Goal: Task Accomplishment & Management: Use online tool/utility

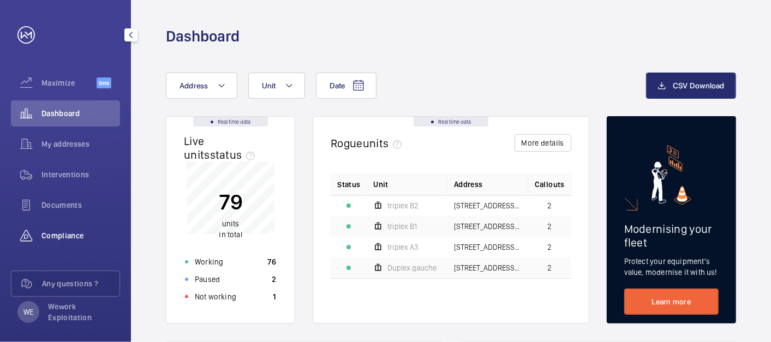
click at [61, 239] on span "Compliance" at bounding box center [80, 235] width 79 height 11
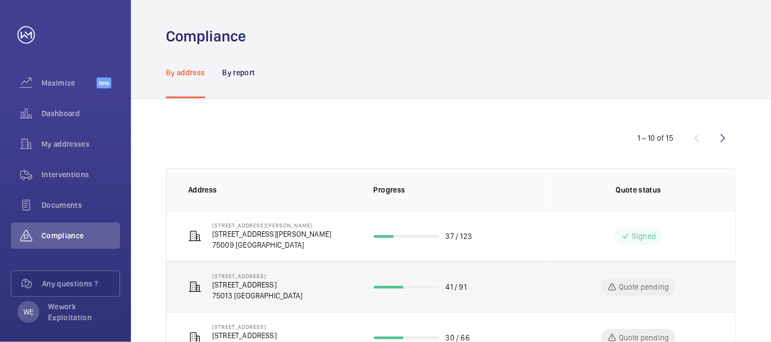
click at [284, 281] on p "[STREET_ADDRESS]" at bounding box center [257, 284] width 90 height 11
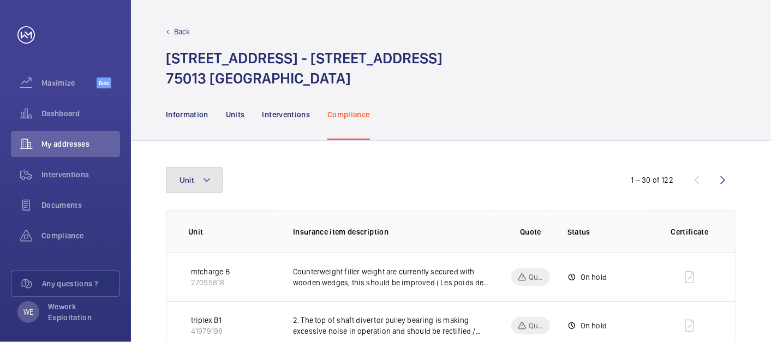
click at [208, 182] on mat-icon at bounding box center [206, 180] width 9 height 13
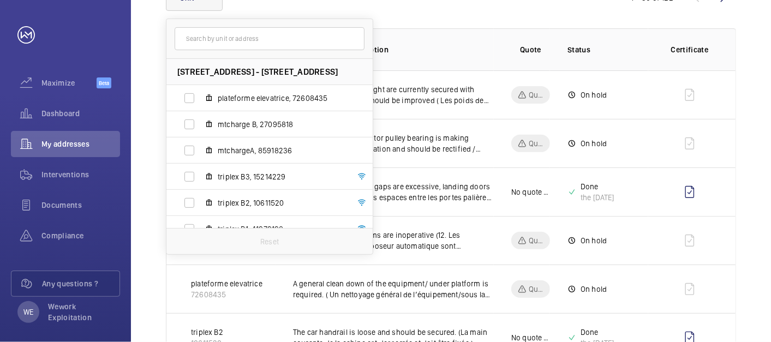
scroll to position [202, 0]
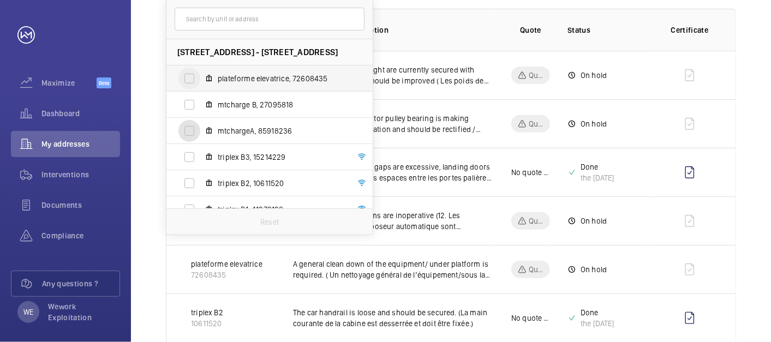
click at [192, 128] on input "mtchargeA, 85918236" at bounding box center [189, 131] width 22 height 22
checkbox input "true"
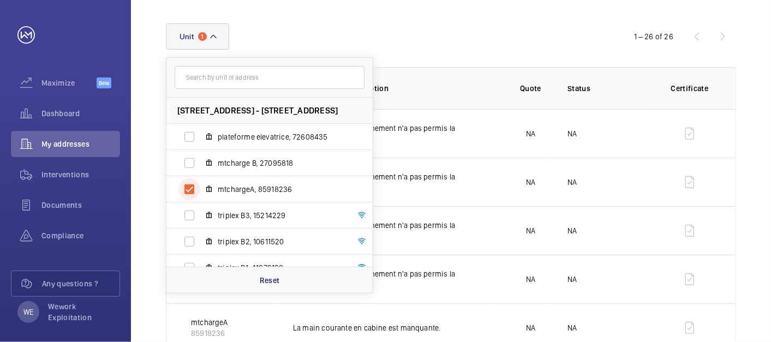
scroll to position [202, 0]
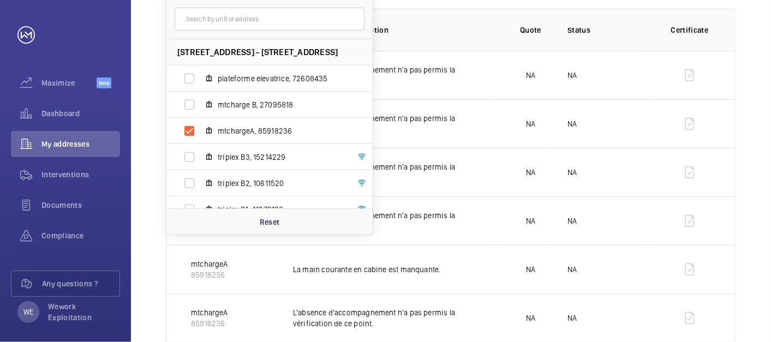
click at [456, 28] on p "Insurance item description" at bounding box center [393, 30] width 201 height 11
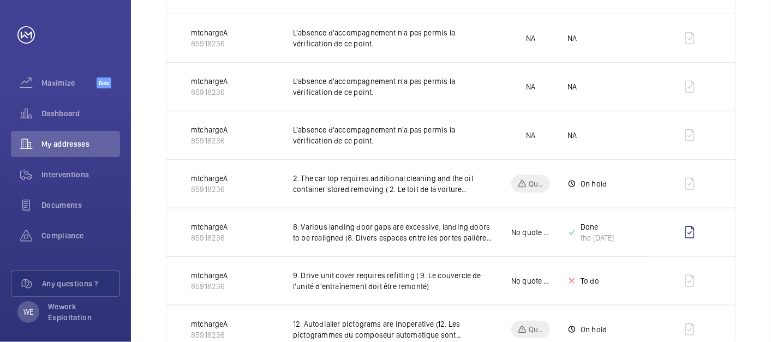
scroll to position [84, 0]
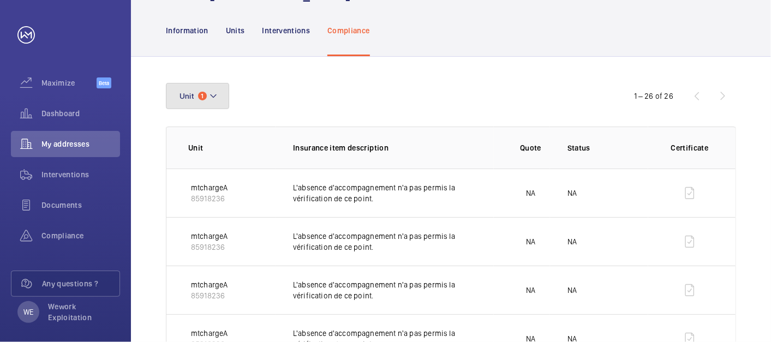
click at [212, 92] on mat-icon at bounding box center [213, 96] width 9 height 13
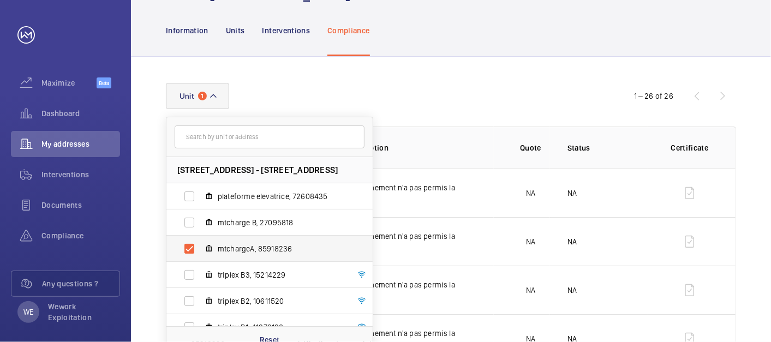
click at [218, 248] on span "mtchargeA, 85918236" at bounding box center [281, 248] width 127 height 11
click at [200, 248] on input "mtchargeA, 85918236" at bounding box center [189, 249] width 22 height 22
checkbox input "false"
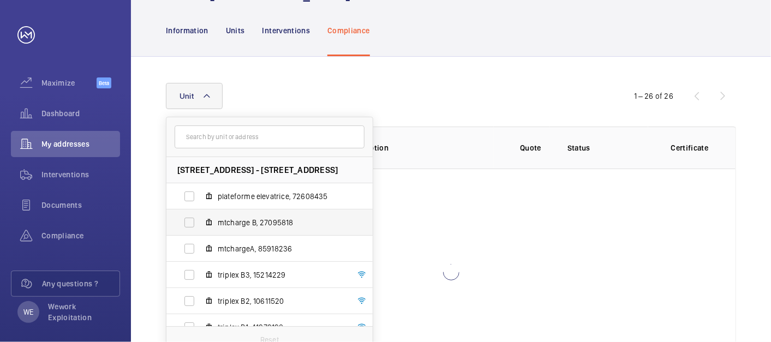
click at [249, 224] on span "mtcharge B, 27095818" at bounding box center [281, 222] width 127 height 11
click at [200, 224] on input "mtcharge B, 27095818" at bounding box center [189, 223] width 22 height 22
checkbox input "true"
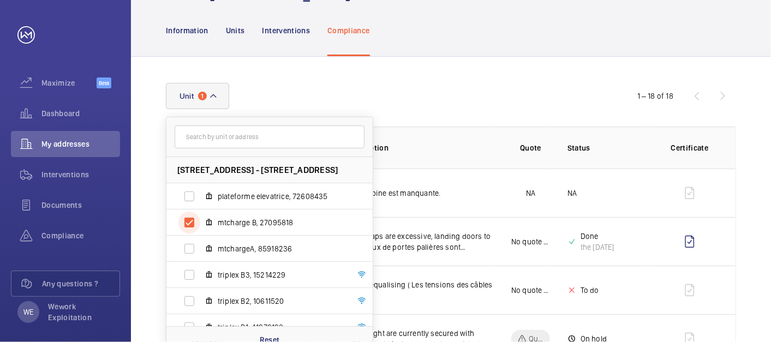
scroll to position [84, 0]
click at [449, 89] on div "Unit [STREET_ADDRESS] - [STREET_ADDRESS] plateforme elevatrice, 72608435 mtchar…" at bounding box center [385, 96] width 439 height 26
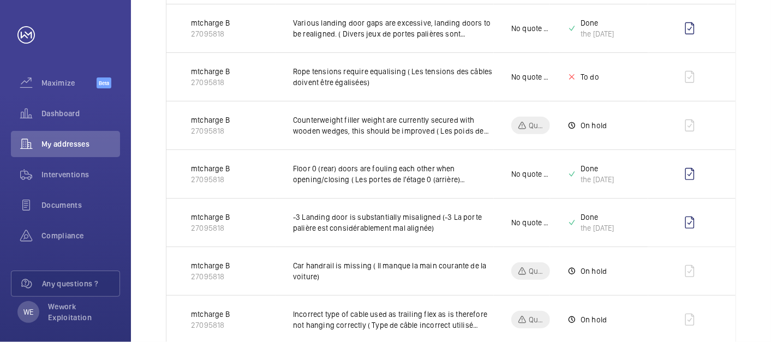
scroll to position [303, 0]
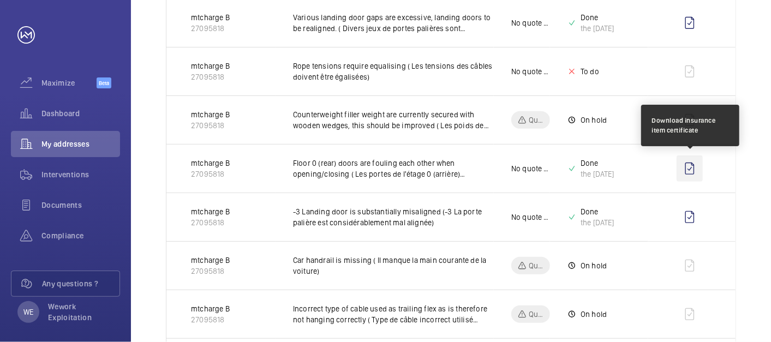
click at [692, 166] on wm-front-icon-button at bounding box center [690, 169] width 26 height 26
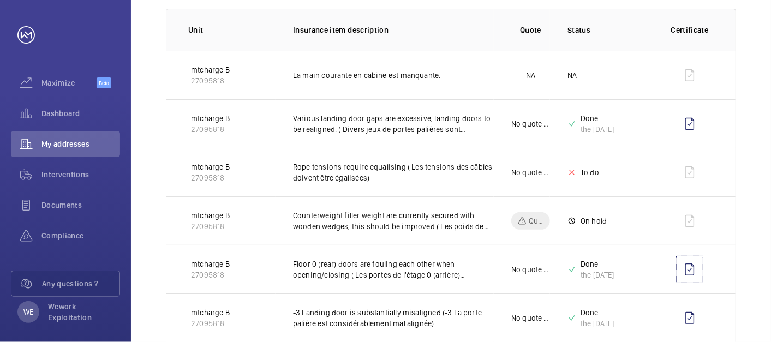
scroll to position [0, 0]
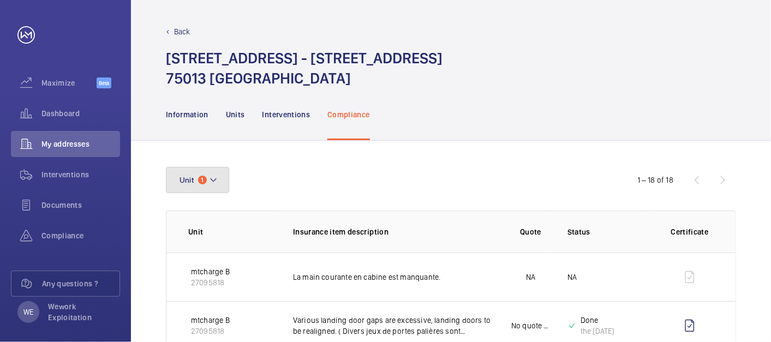
click at [218, 182] on button "Unit 1" at bounding box center [197, 180] width 63 height 26
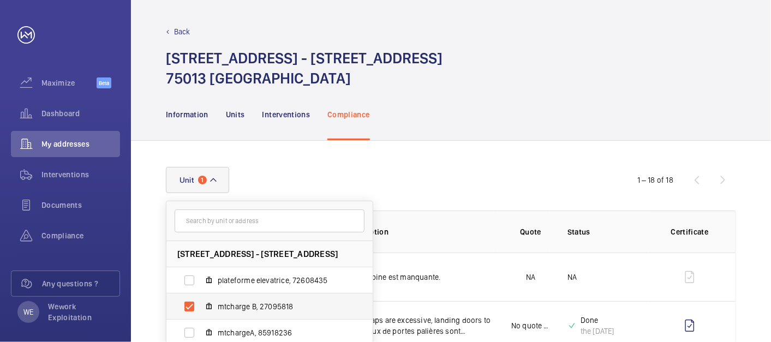
click at [226, 306] on span "mtcharge B, 27095818" at bounding box center [281, 306] width 127 height 11
click at [200, 306] on input "mtcharge B, 27095818" at bounding box center [189, 307] width 22 height 22
checkbox input "false"
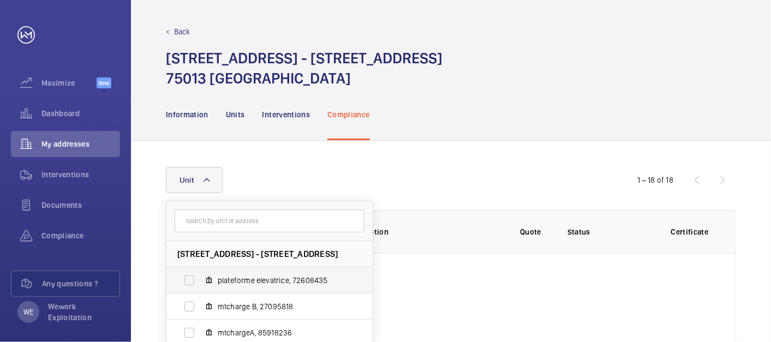
click at [229, 285] on span "plateforme elevatrice, 72608435" at bounding box center [281, 280] width 127 height 11
click at [200, 285] on input "plateforme elevatrice, 72608435" at bounding box center [189, 281] width 22 height 22
checkbox input "true"
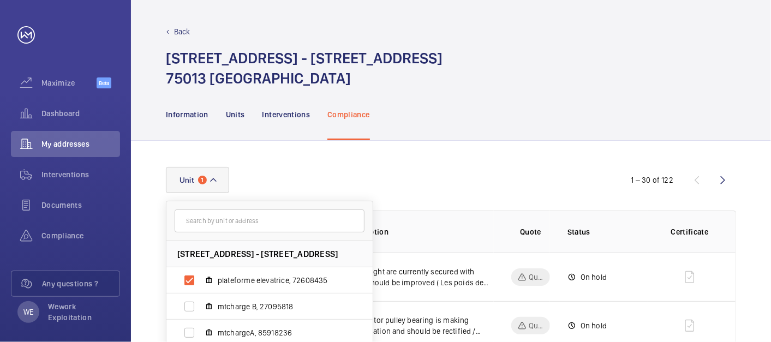
click at [454, 125] on div "Information Units Interventions Compliance" at bounding box center [451, 114] width 570 height 52
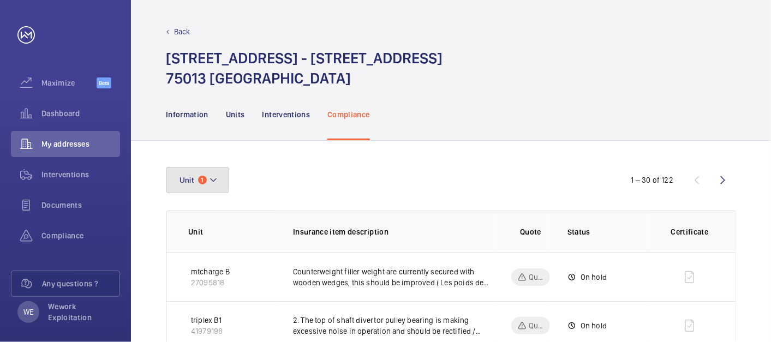
click at [218, 177] on button "Unit 1" at bounding box center [197, 180] width 63 height 26
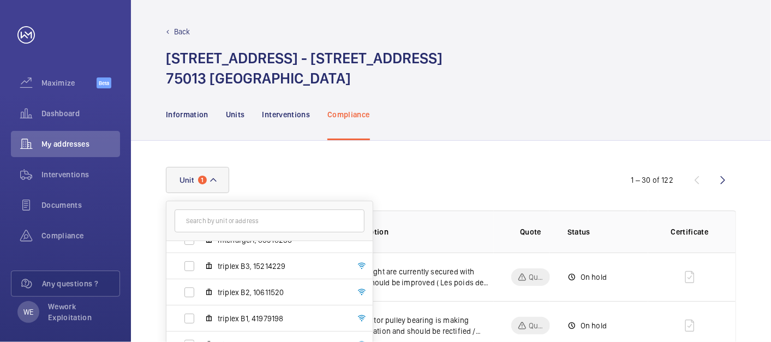
scroll to position [202, 0]
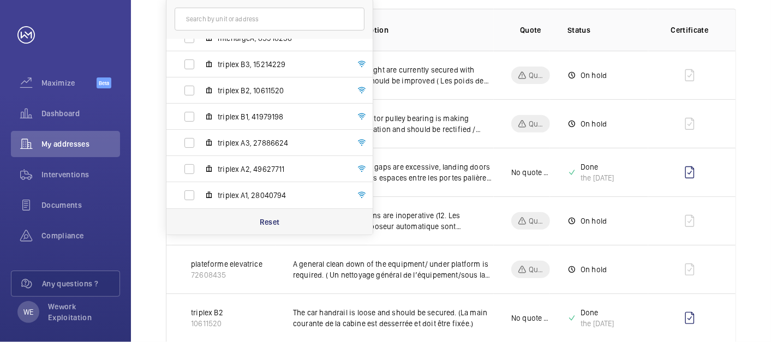
click at [274, 220] on p "Reset" at bounding box center [270, 222] width 20 height 11
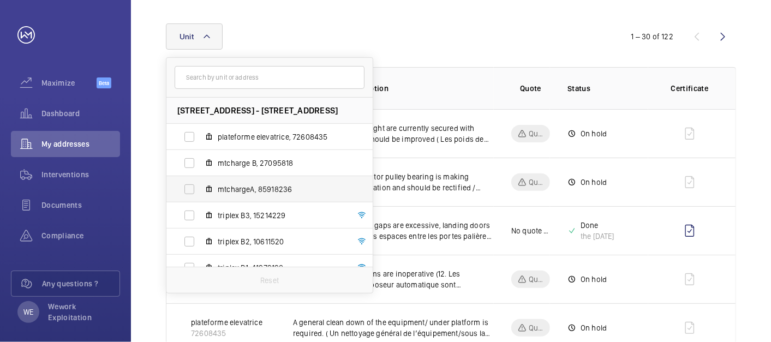
scroll to position [202, 0]
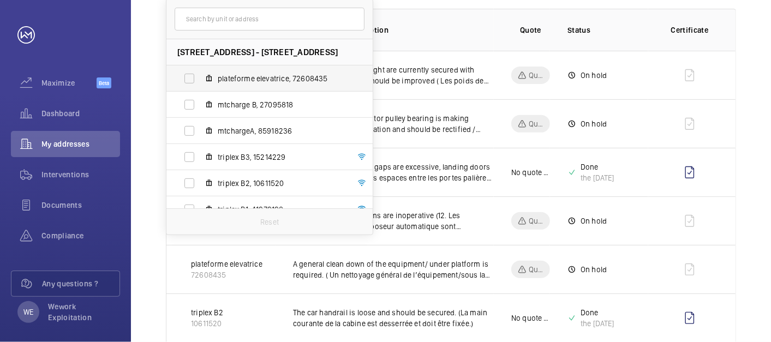
click at [254, 82] on span "plateforme elevatrice, 72608435" at bounding box center [281, 78] width 127 height 11
click at [200, 82] on input "plateforme elevatrice, 72608435" at bounding box center [189, 79] width 22 height 22
checkbox input "true"
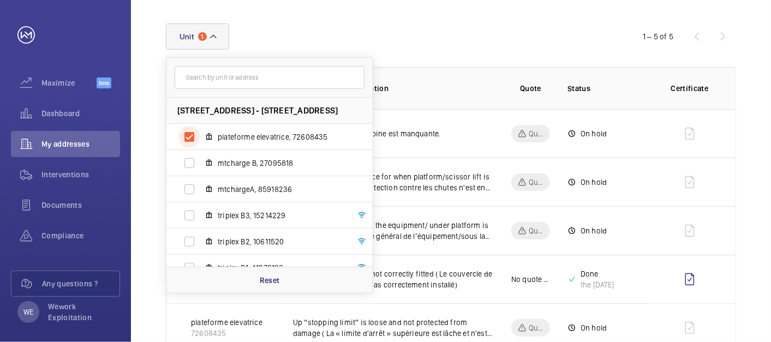
scroll to position [179, 0]
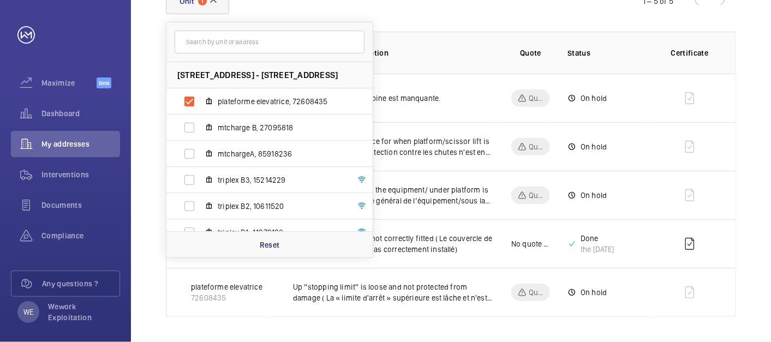
click at [497, 32] on th "Quote" at bounding box center [522, 53] width 56 height 42
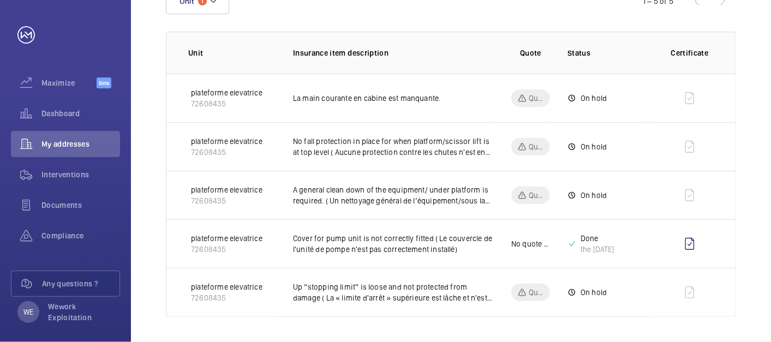
click at [754, 211] on div "Unit 1 1 – 5 of 5 Unit Insurance item description Quote Status Certificate plat…" at bounding box center [451, 153] width 640 height 382
click at [748, 215] on div "Unit 1 1 – 5 of 5 Unit Insurance item description Quote Status Certificate plat…" at bounding box center [451, 153] width 640 height 382
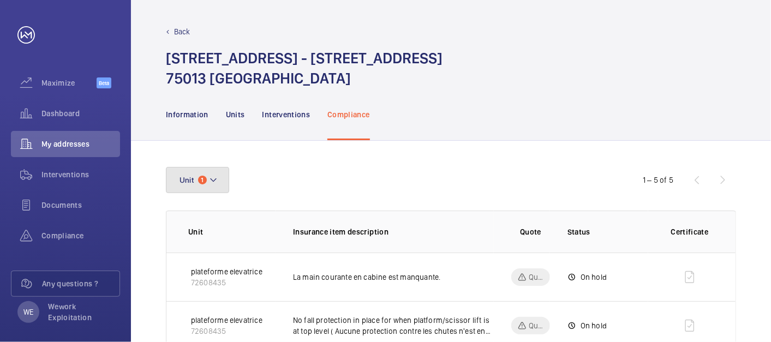
click at [222, 178] on button "Unit 1" at bounding box center [197, 180] width 63 height 26
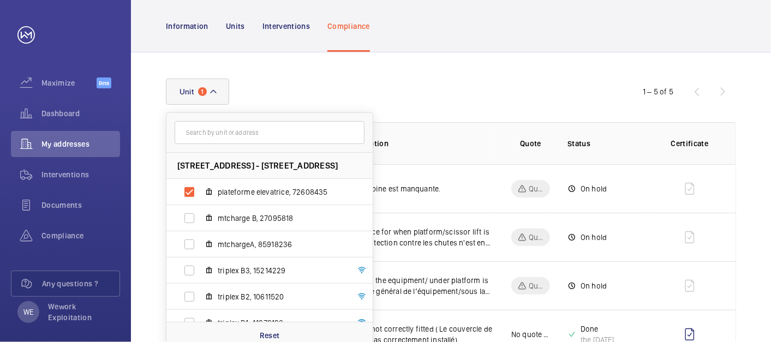
scroll to position [179, 0]
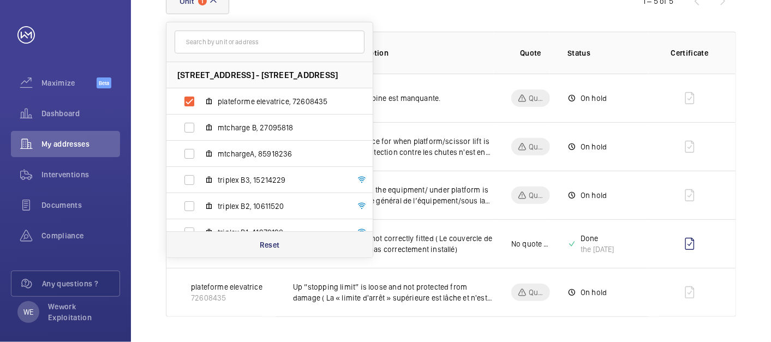
click at [270, 243] on p "Reset" at bounding box center [270, 245] width 20 height 11
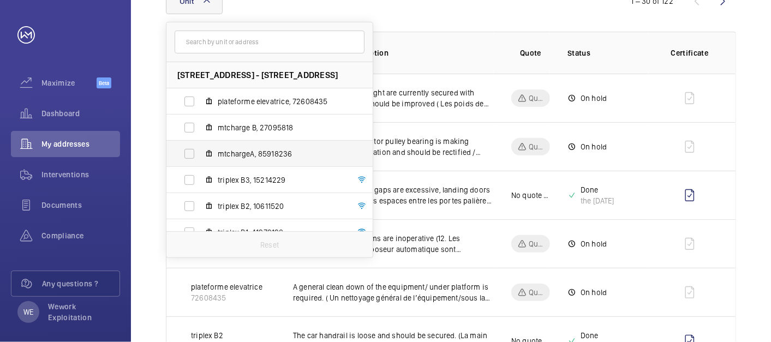
scroll to position [93, 0]
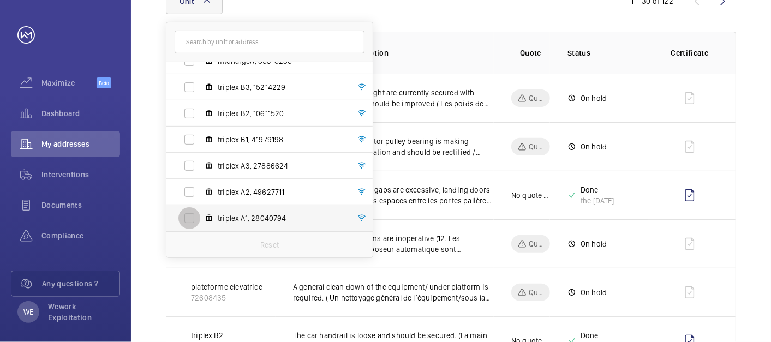
click at [188, 220] on input "triplex A1, 28040794" at bounding box center [189, 218] width 22 height 22
checkbox input "true"
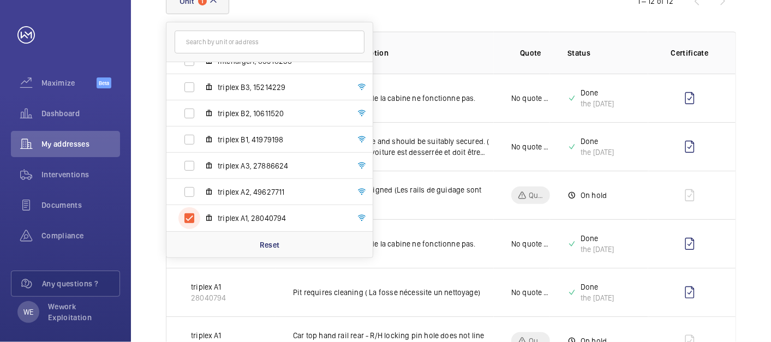
scroll to position [179, 0]
click at [761, 139] on div "Unit [STREET_ADDRESS] - [STREET_ADDRESS] plateforme elevatrice, 72608435 mtchar…" at bounding box center [451, 323] width 640 height 722
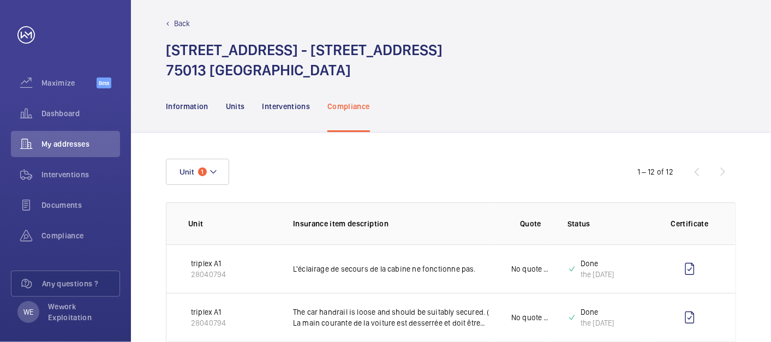
scroll to position [0, 0]
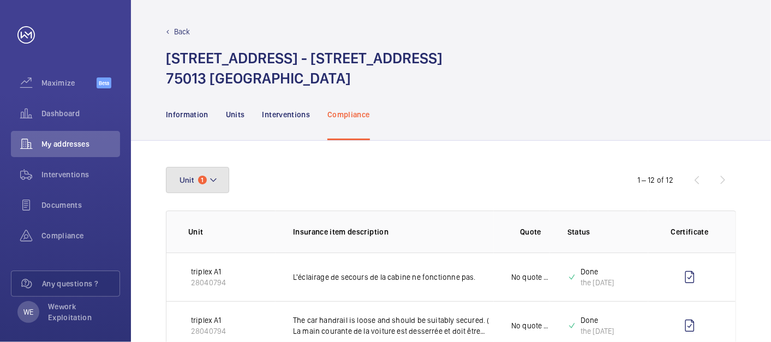
click at [223, 184] on button "Unit 1" at bounding box center [197, 180] width 63 height 26
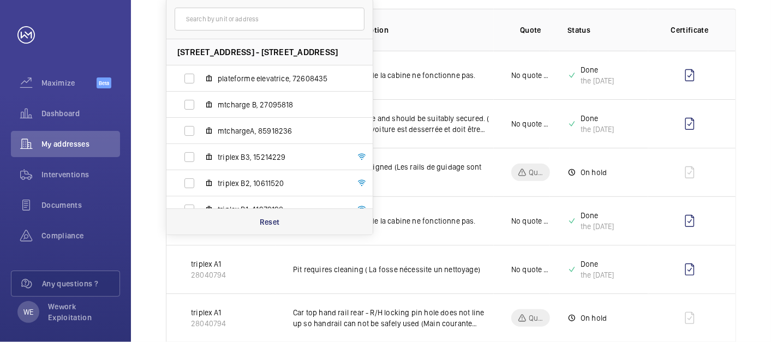
click at [275, 220] on p "Reset" at bounding box center [270, 222] width 20 height 11
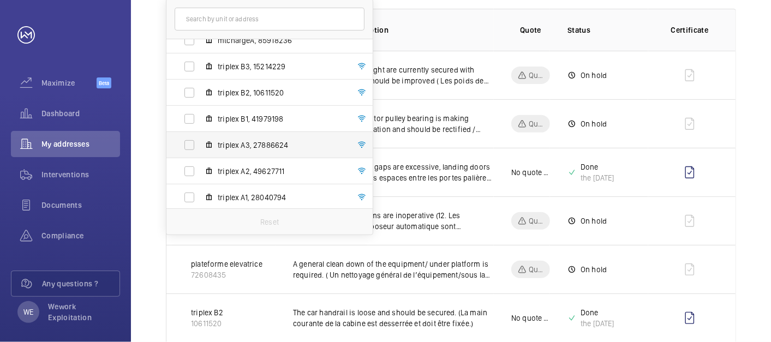
scroll to position [93, 0]
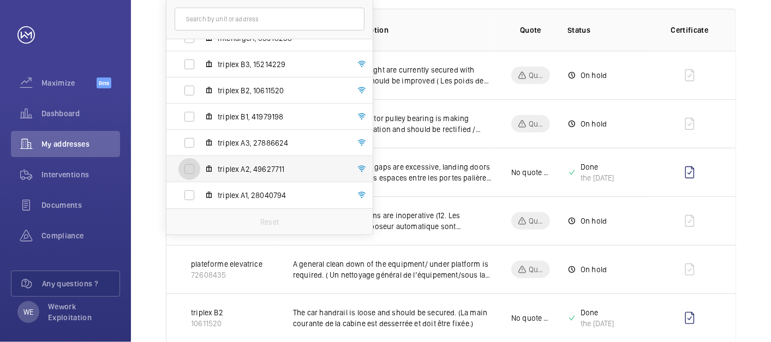
click at [188, 169] on input "triplex A2, 49627711" at bounding box center [189, 169] width 22 height 22
checkbox input "true"
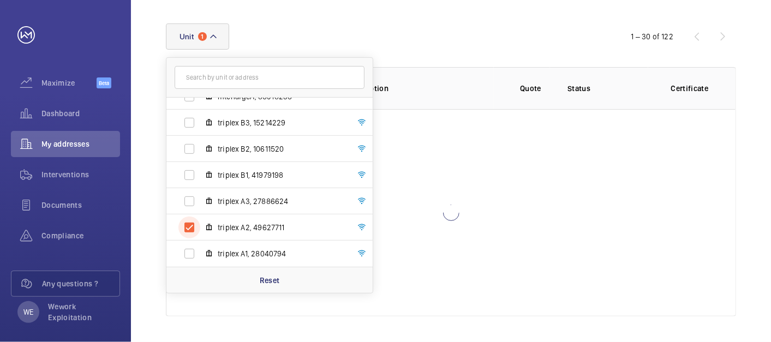
scroll to position [202, 0]
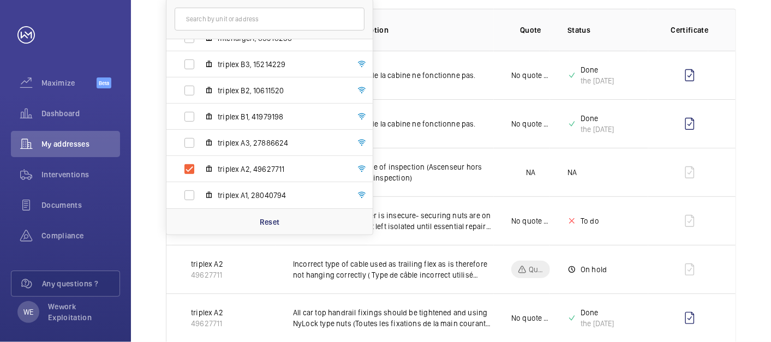
click at [472, 29] on p "Insurance item description" at bounding box center [393, 30] width 201 height 11
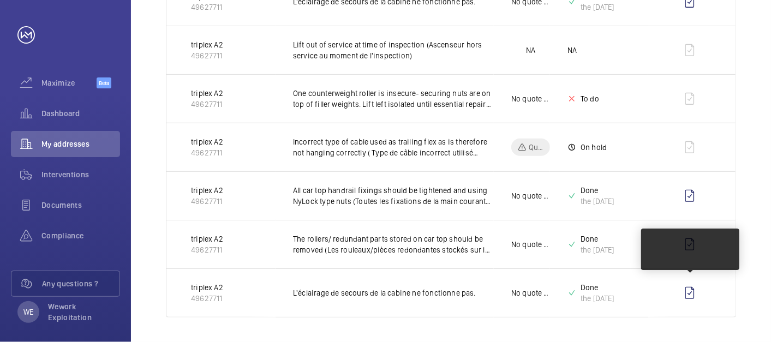
scroll to position [0, 0]
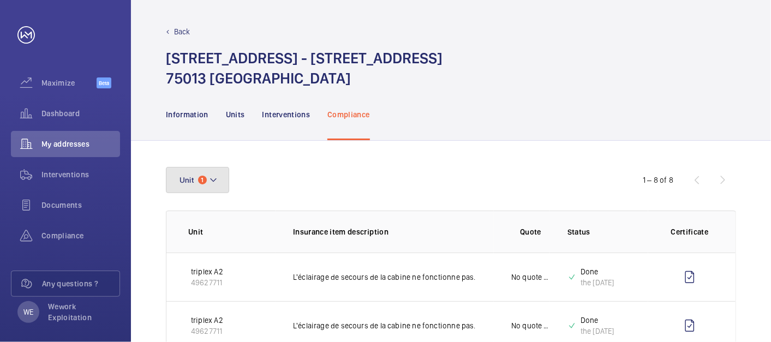
click at [205, 187] on button "Unit 1" at bounding box center [197, 180] width 63 height 26
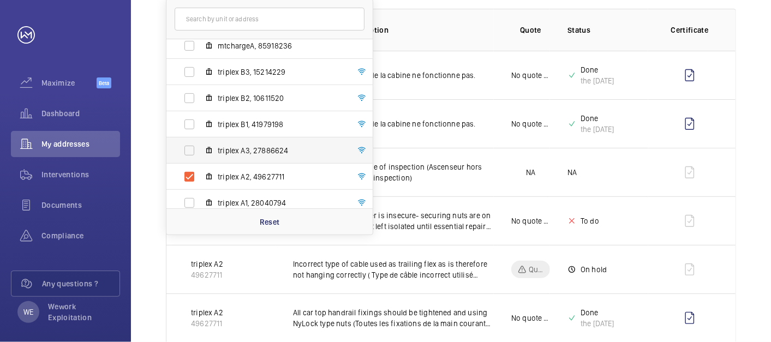
scroll to position [93, 0]
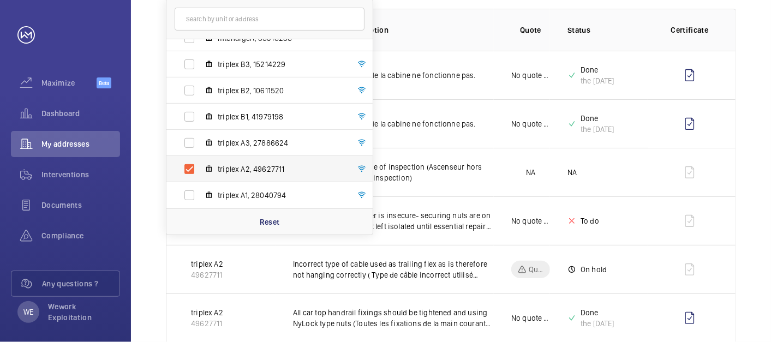
click at [253, 172] on span "triplex A2, 49627711" at bounding box center [281, 169] width 127 height 11
click at [200, 172] on input "triplex A2, 49627711" at bounding box center [189, 169] width 22 height 22
checkbox input "false"
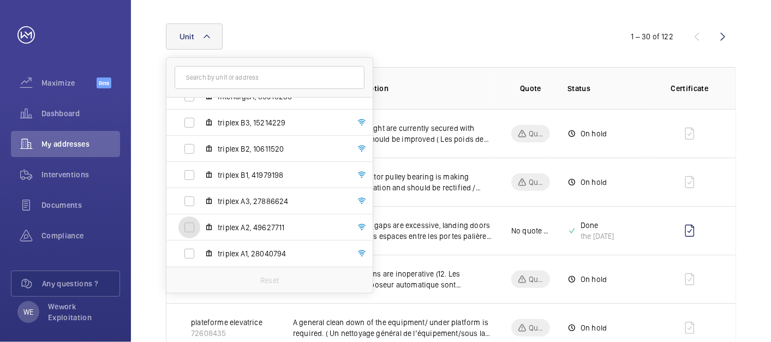
scroll to position [202, 0]
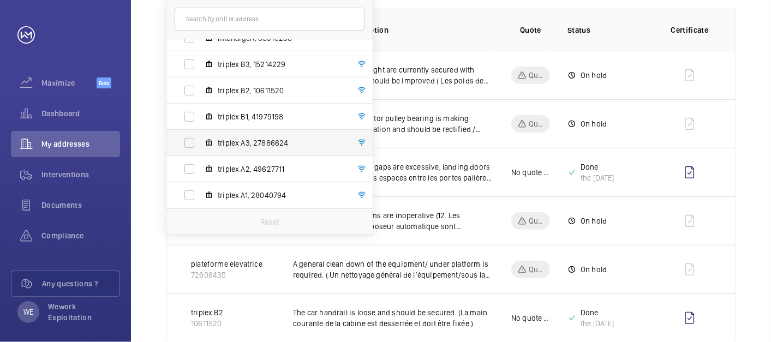
click at [241, 142] on span "triplex A3, 27886624" at bounding box center [281, 143] width 127 height 11
click at [200, 142] on input "triplex A3, 27886624" at bounding box center [189, 143] width 22 height 22
checkbox input "true"
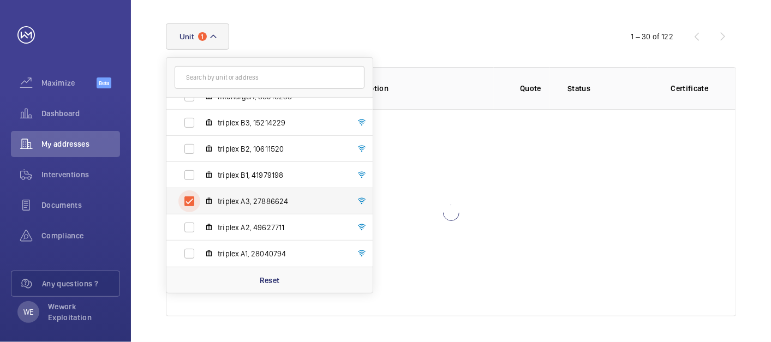
scroll to position [202, 0]
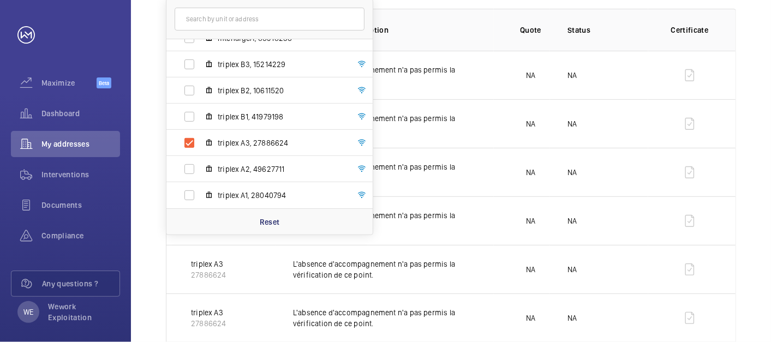
click at [761, 188] on div "Unit [STREET_ADDRESS] - [STREET_ADDRESS] plateforme elevatrice, 72608435 mtchar…" at bounding box center [451, 300] width 640 height 722
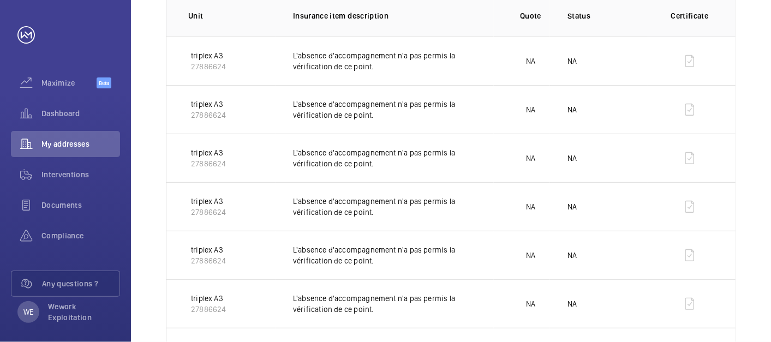
scroll to position [0, 0]
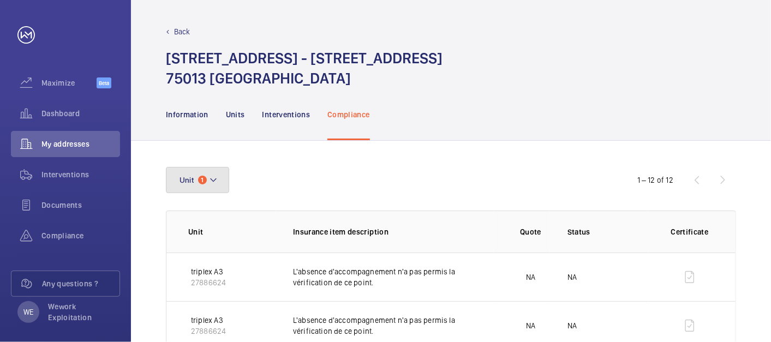
click at [224, 175] on button "Unit 1" at bounding box center [197, 180] width 63 height 26
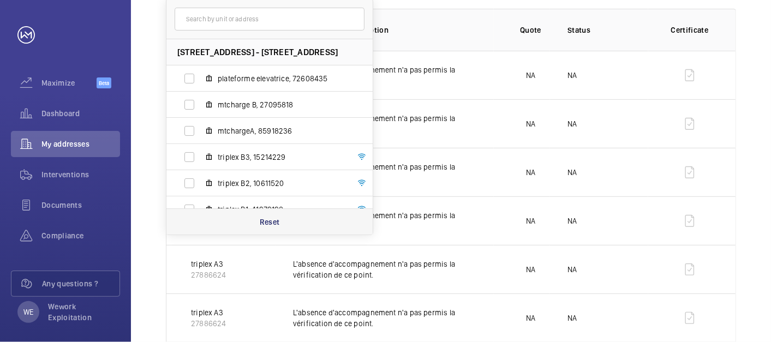
click at [272, 219] on p "Reset" at bounding box center [270, 222] width 20 height 11
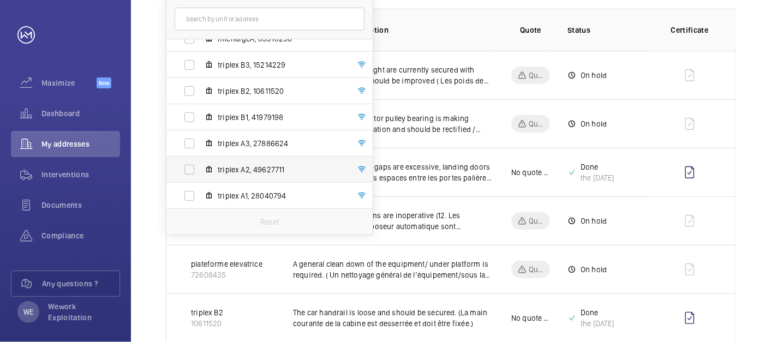
scroll to position [93, 0]
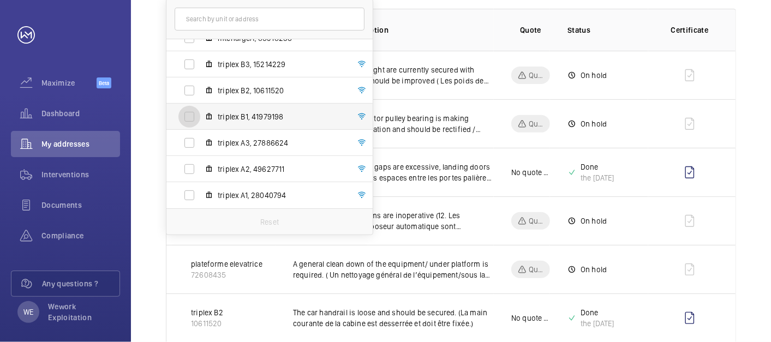
click at [190, 112] on input "triplex B1, 41979198" at bounding box center [189, 117] width 22 height 22
checkbox input "true"
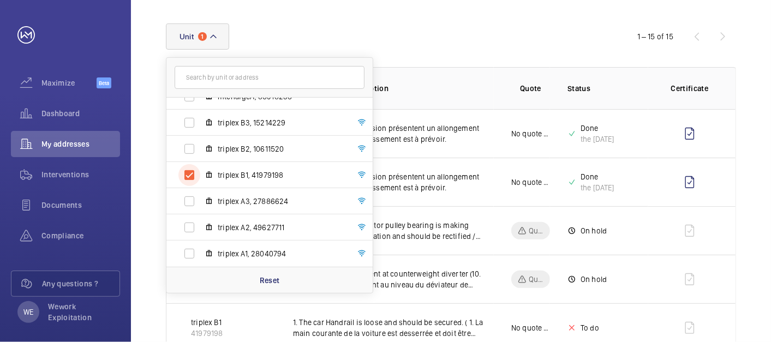
scroll to position [202, 0]
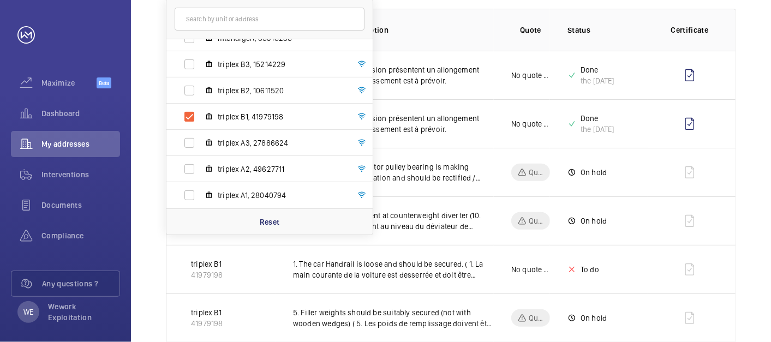
drag, startPoint x: 755, startPoint y: 101, endPoint x: 744, endPoint y: 106, distance: 12.0
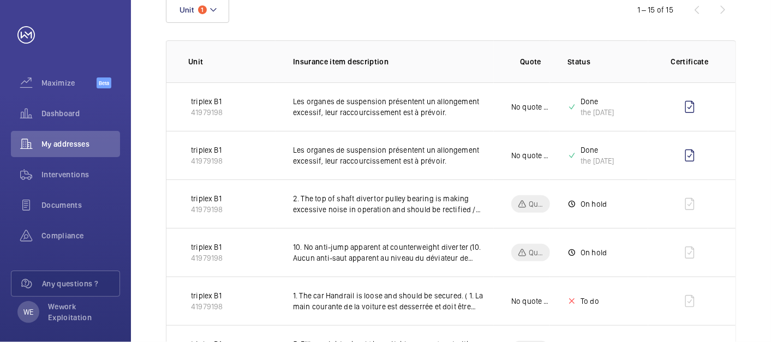
scroll to position [0, 0]
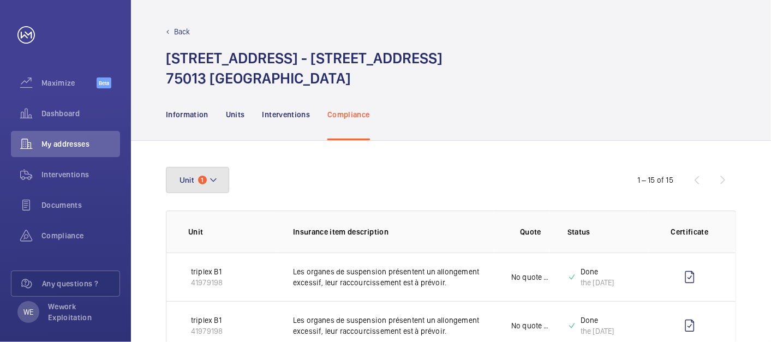
click at [222, 183] on button "Unit 1" at bounding box center [197, 180] width 63 height 26
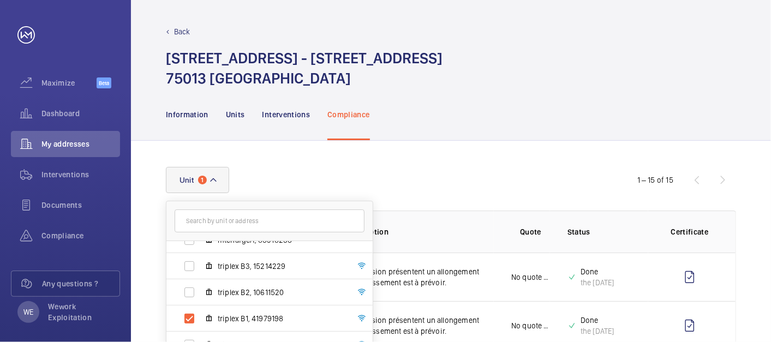
scroll to position [202, 0]
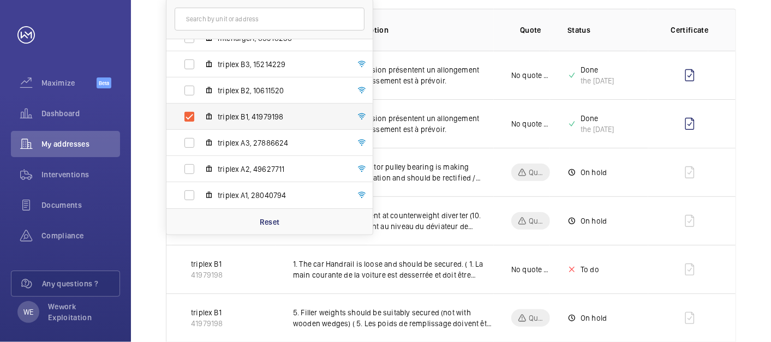
click at [236, 118] on span "triplex B1, 41979198" at bounding box center [281, 116] width 127 height 11
click at [200, 118] on input "triplex B1, 41979198" at bounding box center [189, 117] width 22 height 22
checkbox input "false"
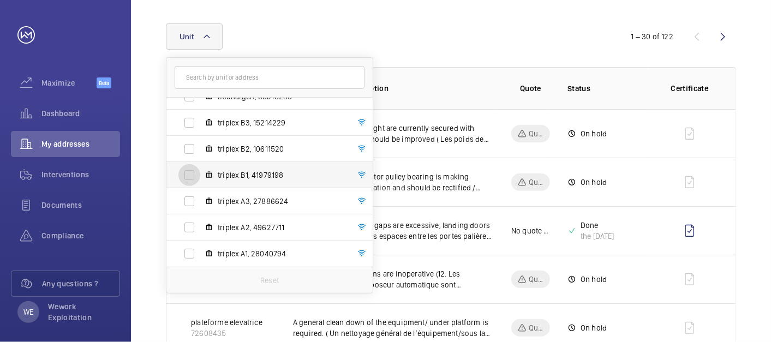
scroll to position [202, 0]
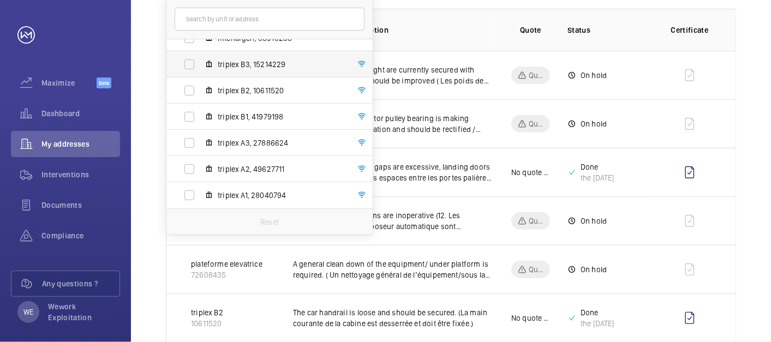
click at [237, 65] on span "triplex B3, 15214229" at bounding box center [281, 64] width 127 height 11
click at [200, 65] on input "triplex B3, 15214229" at bounding box center [189, 64] width 22 height 22
checkbox input "true"
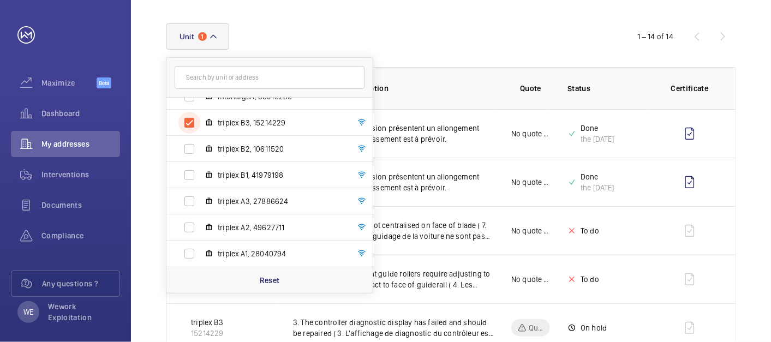
scroll to position [202, 0]
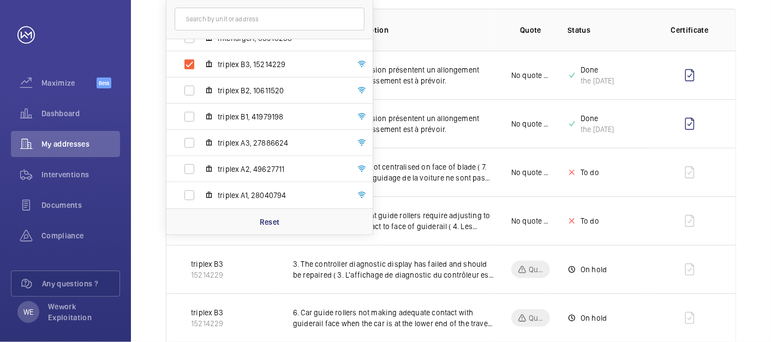
click at [756, 103] on div "Unit [STREET_ADDRESS] - [STREET_ADDRESS] plateforme elevatrice, 72608435 mtchar…" at bounding box center [451, 348] width 640 height 819
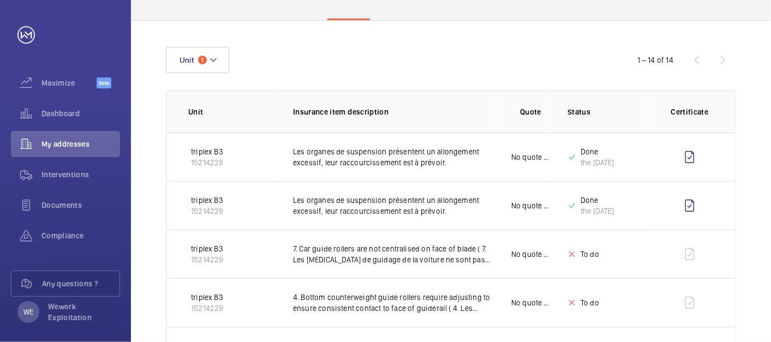
scroll to position [109, 0]
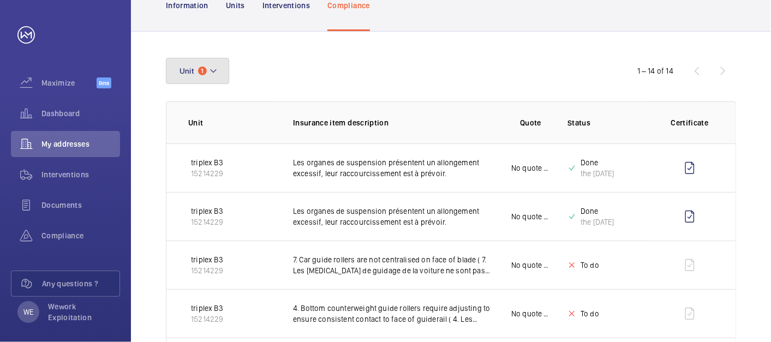
click at [216, 76] on mat-icon at bounding box center [213, 70] width 9 height 13
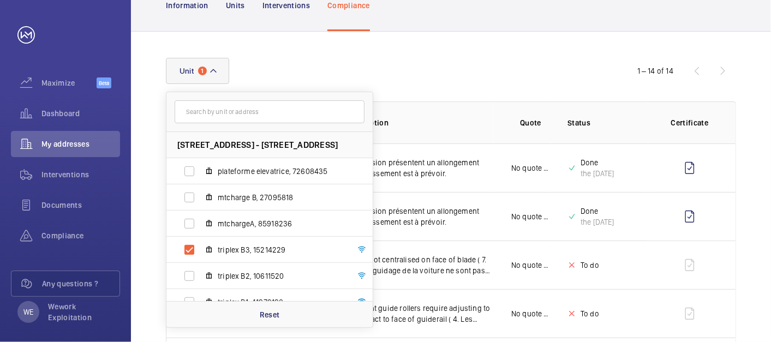
scroll to position [93, 0]
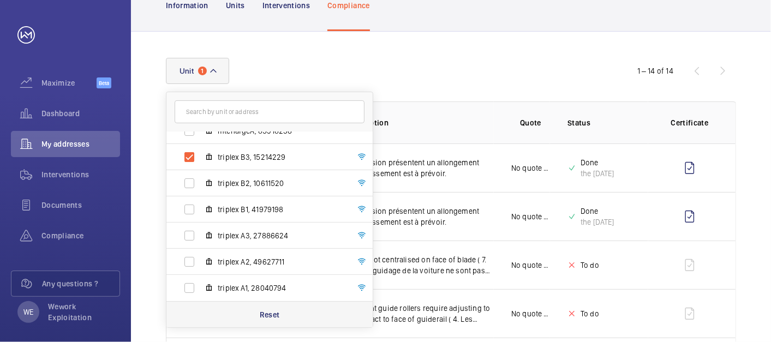
click at [269, 312] on p "Reset" at bounding box center [270, 314] width 20 height 11
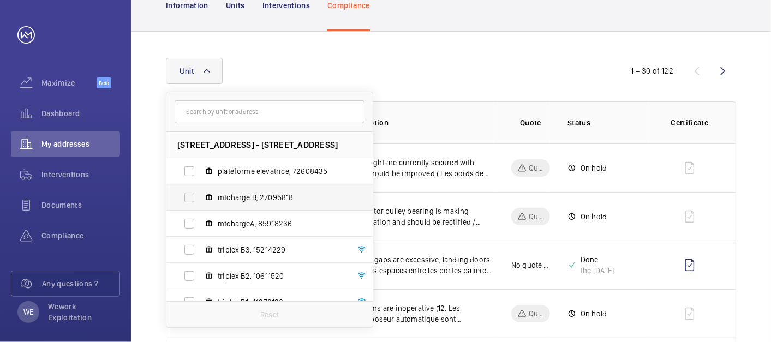
scroll to position [109, 0]
click at [240, 196] on span "mtcharge B, 27095818" at bounding box center [281, 197] width 127 height 11
click at [200, 196] on input "mtcharge B, 27095818" at bounding box center [189, 198] width 22 height 22
checkbox input "true"
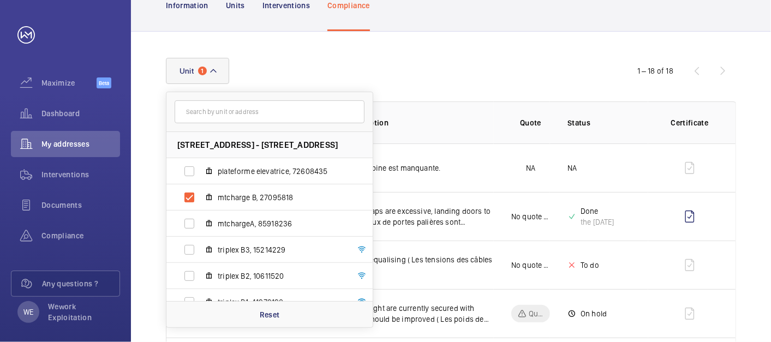
click at [469, 81] on div "Unit [STREET_ADDRESS] - [STREET_ADDRESS] plateforme elevatrice, 72608435 mtchar…" at bounding box center [385, 71] width 439 height 26
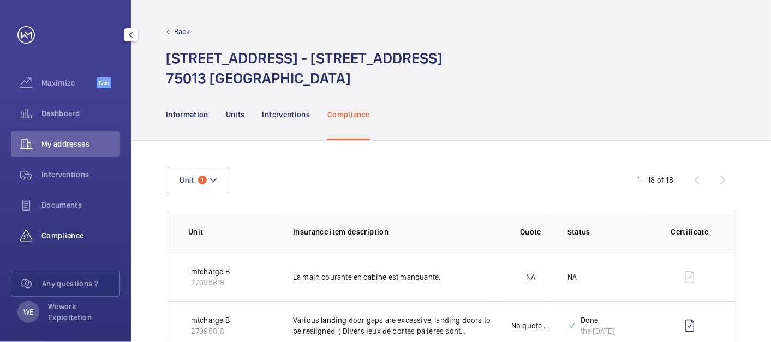
click at [69, 239] on span "Compliance" at bounding box center [80, 235] width 79 height 11
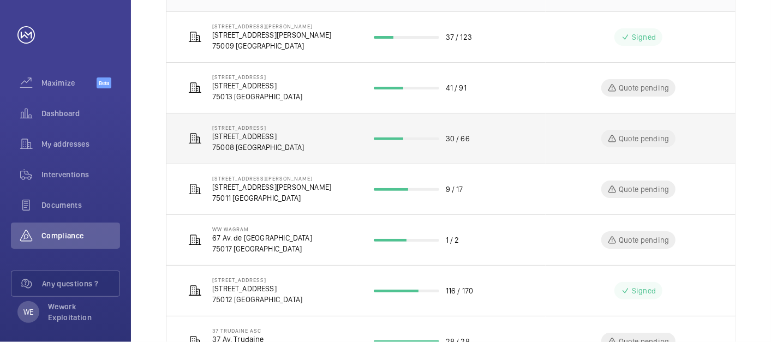
scroll to position [303, 0]
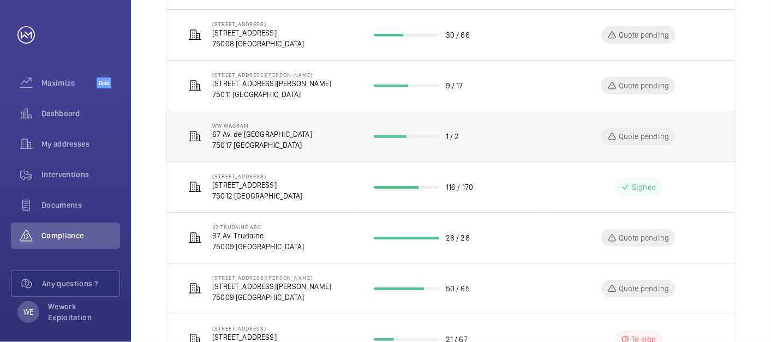
click at [249, 135] on p "67 Av. de [GEOGRAPHIC_DATA]" at bounding box center [262, 134] width 100 height 11
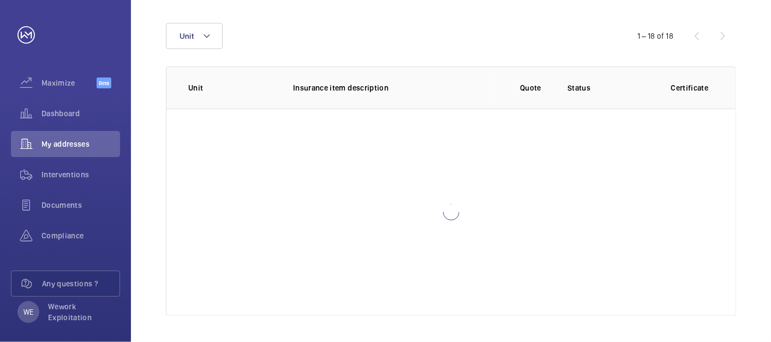
scroll to position [144, 0]
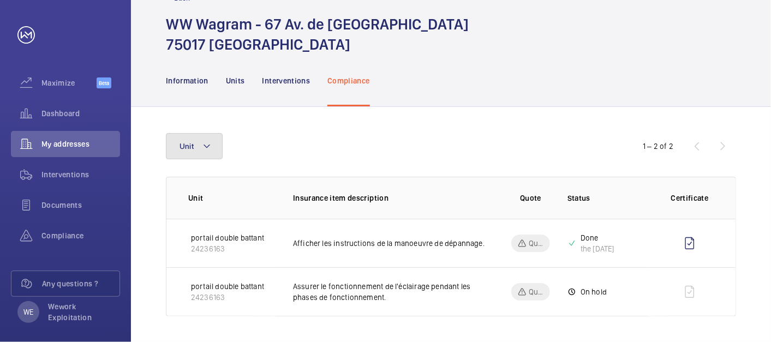
click at [214, 146] on button "Unit" at bounding box center [194, 146] width 57 height 26
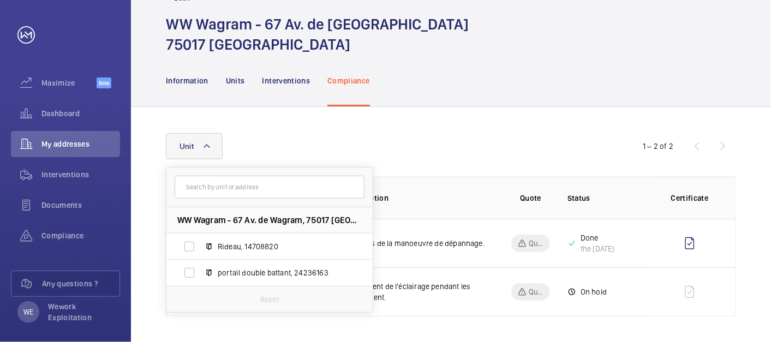
click at [466, 166] on wm-front-table "Unit WW Wagram - 67 Av. de Wagram, [GEOGRAPHIC_DATA], 14708820 portail double b…" at bounding box center [451, 224] width 570 height 183
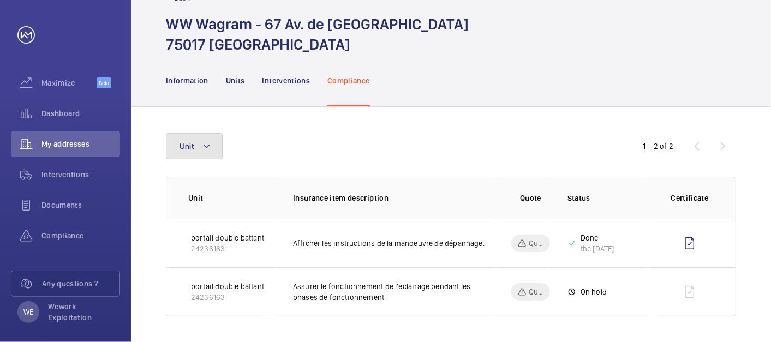
click at [196, 142] on button "Unit" at bounding box center [194, 146] width 57 height 26
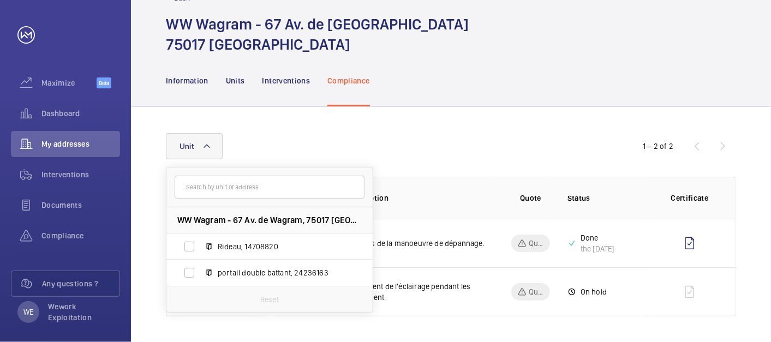
click at [446, 141] on div "Unit WW Wagram - 67 Av. de Wagram, [GEOGRAPHIC_DATA], 14708820 portail double b…" at bounding box center [385, 146] width 439 height 26
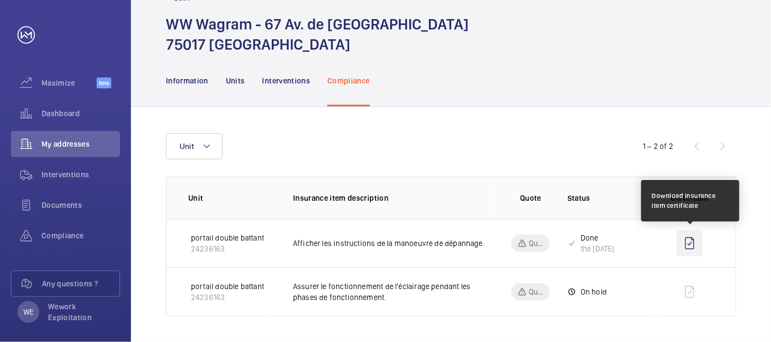
click at [690, 246] on wm-front-icon-button at bounding box center [690, 243] width 26 height 26
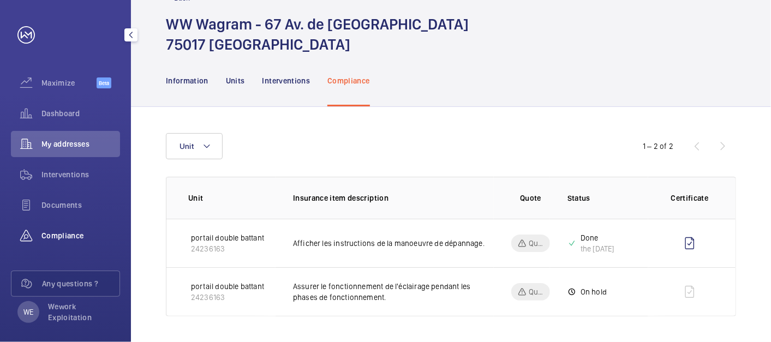
click at [63, 234] on span "Compliance" at bounding box center [80, 235] width 79 height 11
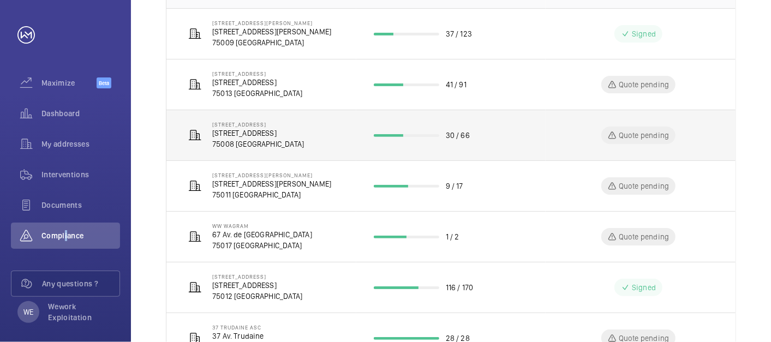
scroll to position [214, 0]
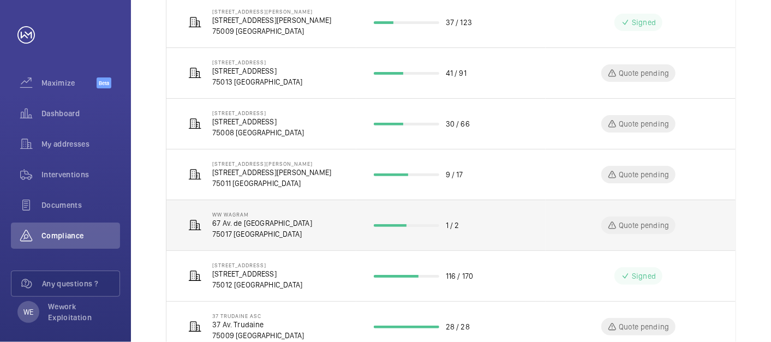
click at [240, 222] on p "67 Av. de [GEOGRAPHIC_DATA]" at bounding box center [262, 223] width 100 height 11
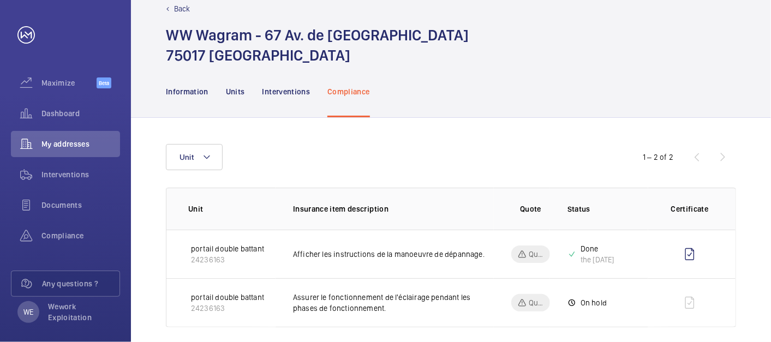
scroll to position [34, 0]
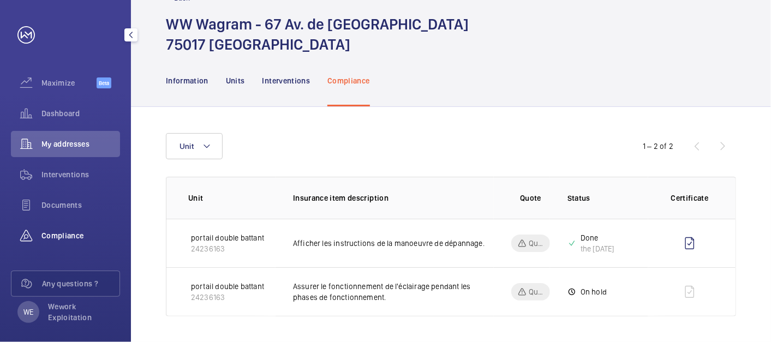
click at [73, 233] on span "Compliance" at bounding box center [80, 235] width 79 height 11
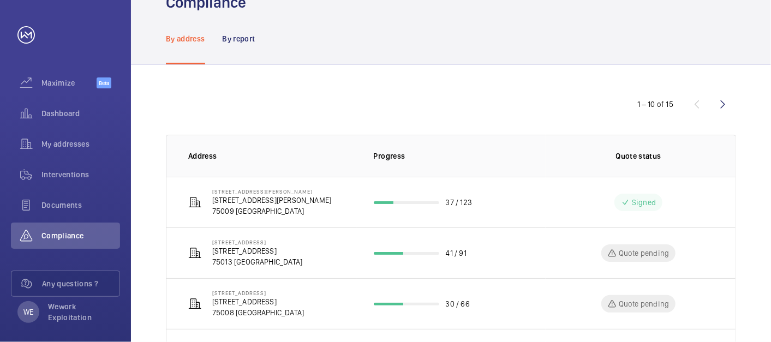
scroll to position [12, 0]
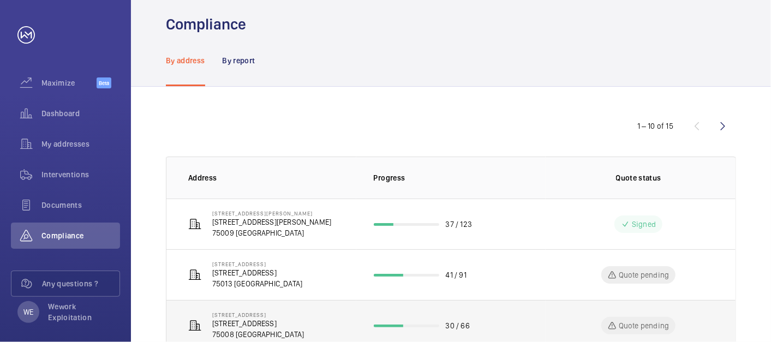
click at [294, 321] on p "[STREET_ADDRESS]" at bounding box center [258, 323] width 92 height 11
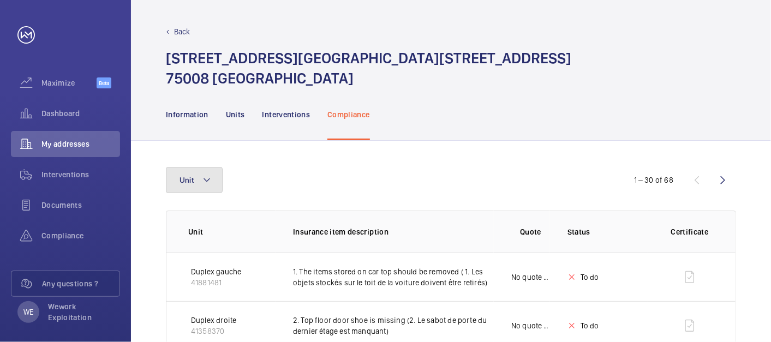
click at [219, 182] on button "Unit" at bounding box center [194, 180] width 57 height 26
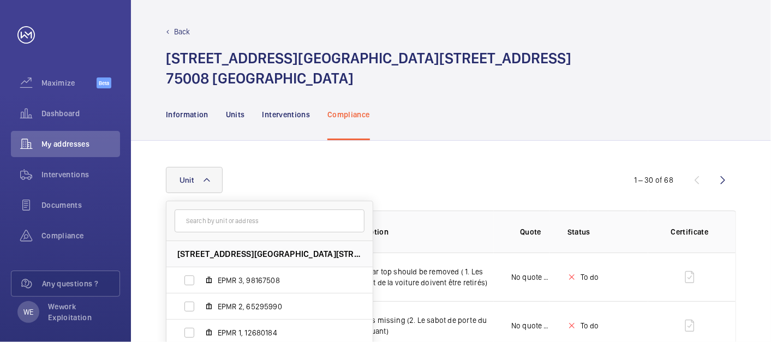
click at [482, 186] on div "[GEOGRAPHIC_DATA][STREET_ADDRESS] - [STREET_ADDRESS][GEOGRAPHIC_DATA] 3, 981675…" at bounding box center [385, 180] width 439 height 26
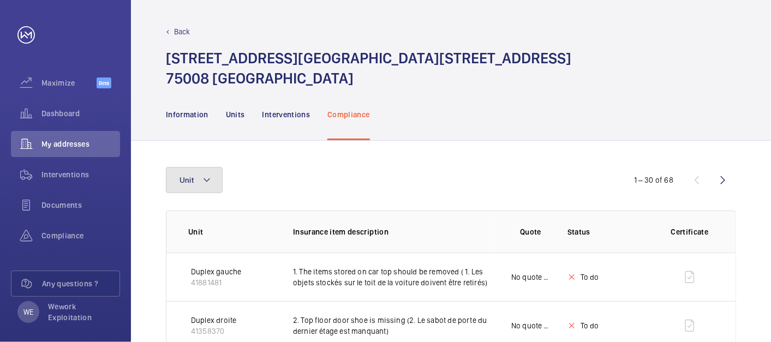
click at [205, 177] on mat-icon at bounding box center [206, 180] width 9 height 13
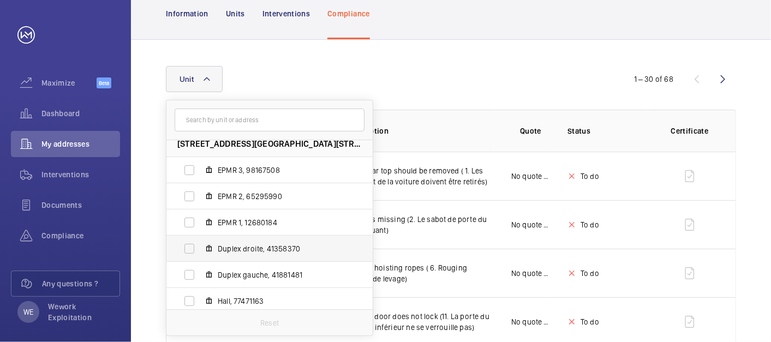
scroll to position [14, 0]
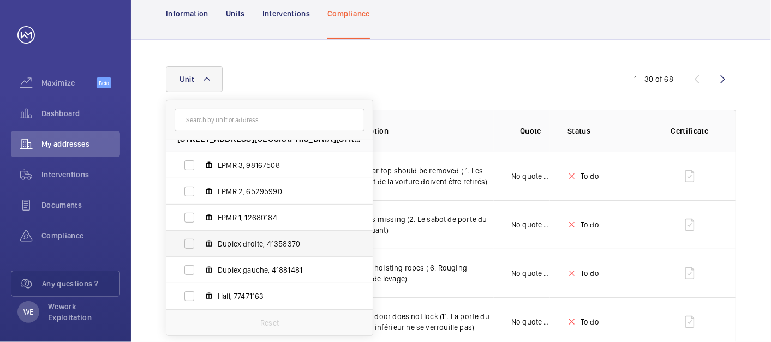
drag, startPoint x: 263, startPoint y: 239, endPoint x: 282, endPoint y: 251, distance: 22.6
click at [264, 239] on span "Duplex droite, 41358370" at bounding box center [281, 244] width 127 height 11
click at [200, 239] on input "Duplex droite, 41358370" at bounding box center [189, 244] width 22 height 22
checkbox input "true"
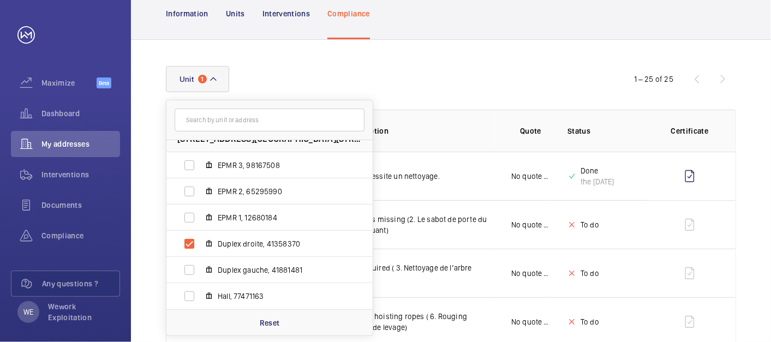
click at [466, 22] on div "Information Units Interventions Compliance" at bounding box center [451, 13] width 570 height 52
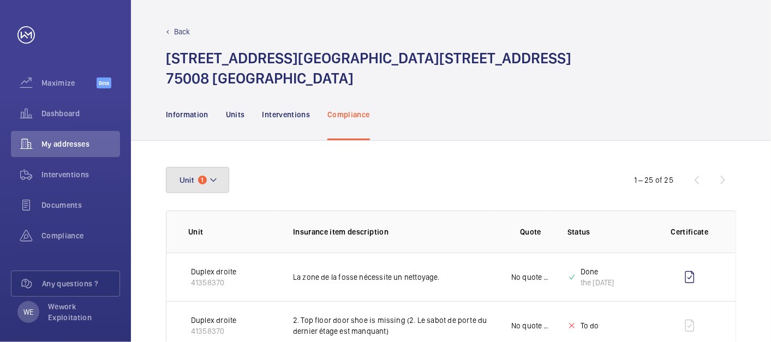
click at [215, 180] on mat-icon at bounding box center [213, 180] width 9 height 13
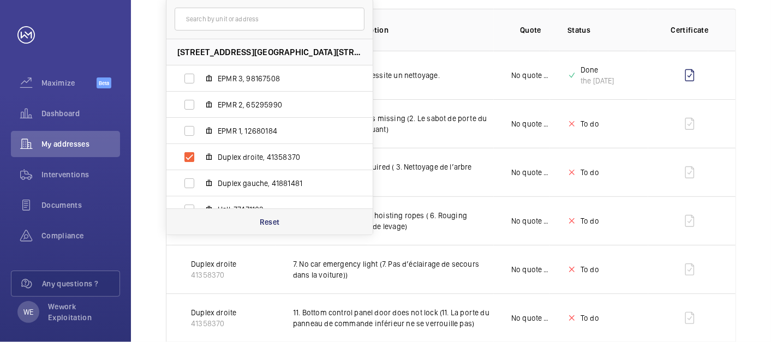
click at [275, 218] on p "Reset" at bounding box center [270, 222] width 20 height 11
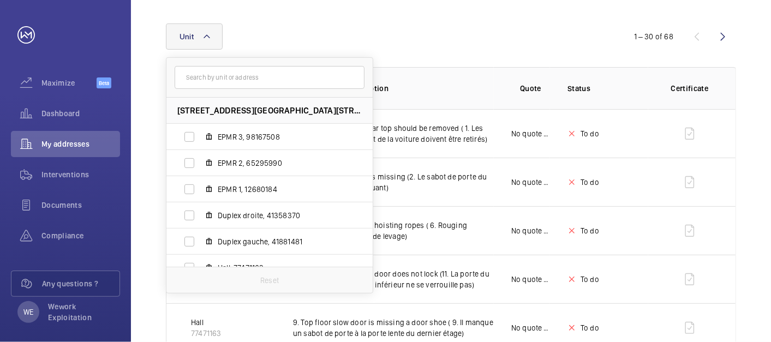
scroll to position [202, 0]
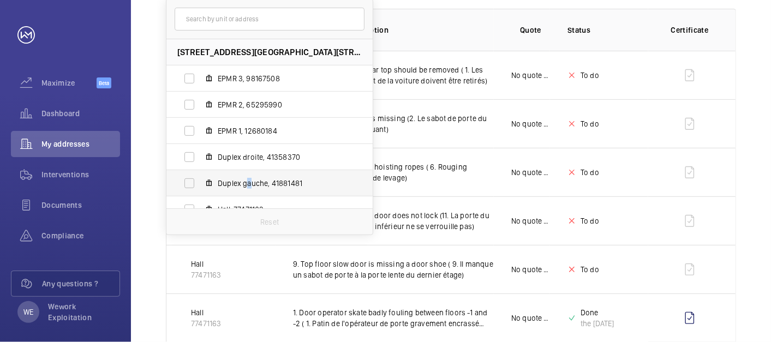
click at [249, 185] on span "Duplex gauche, 41881481" at bounding box center [281, 183] width 127 height 11
click at [191, 187] on input "Duplex gauche, 41881481" at bounding box center [189, 183] width 22 height 22
checkbox input "true"
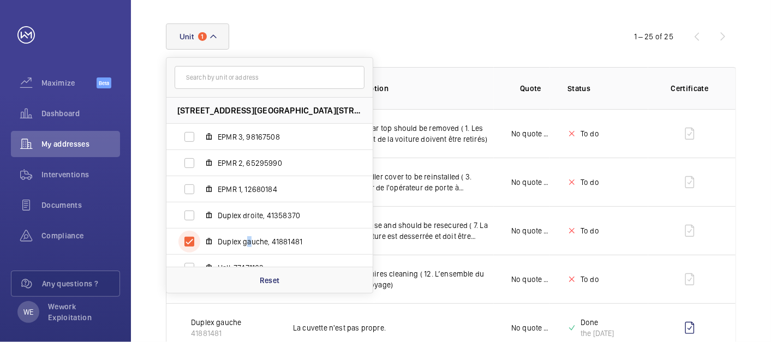
scroll to position [202, 0]
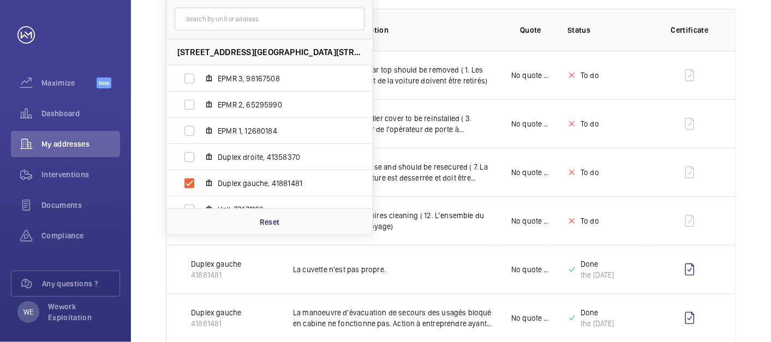
drag, startPoint x: 483, startPoint y: 31, endPoint x: 487, endPoint y: 43, distance: 12.8
click at [484, 31] on p "Insurance item description" at bounding box center [393, 30] width 201 height 11
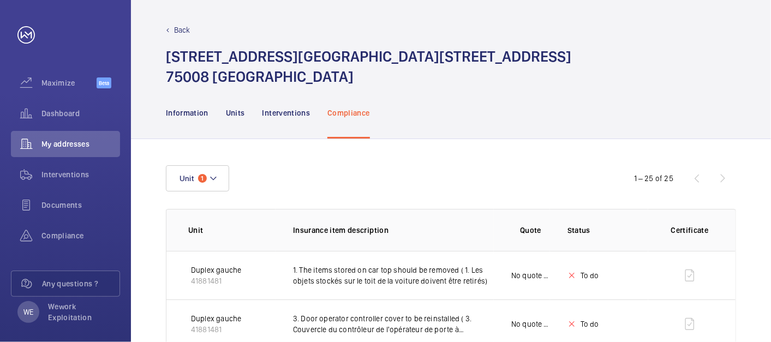
scroll to position [0, 0]
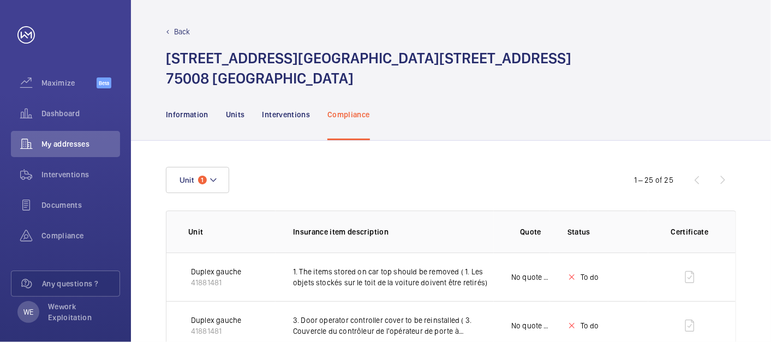
click at [229, 184] on div "Unit 1" at bounding box center [385, 180] width 439 height 26
click at [217, 182] on mat-icon at bounding box center [213, 180] width 9 height 13
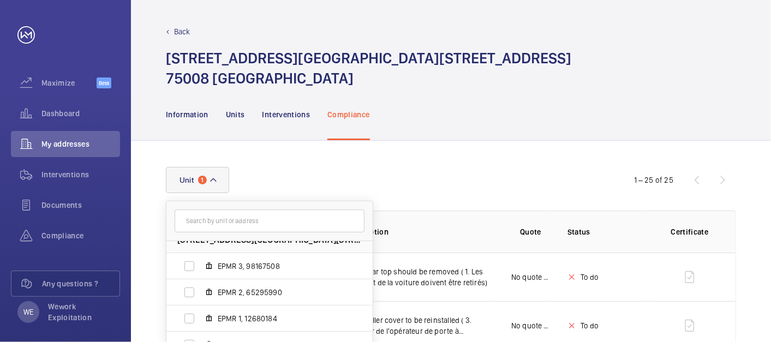
scroll to position [202, 0]
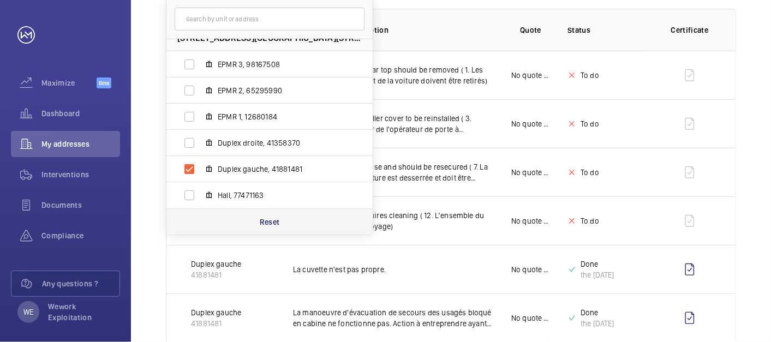
click at [272, 218] on p "Reset" at bounding box center [270, 222] width 20 height 11
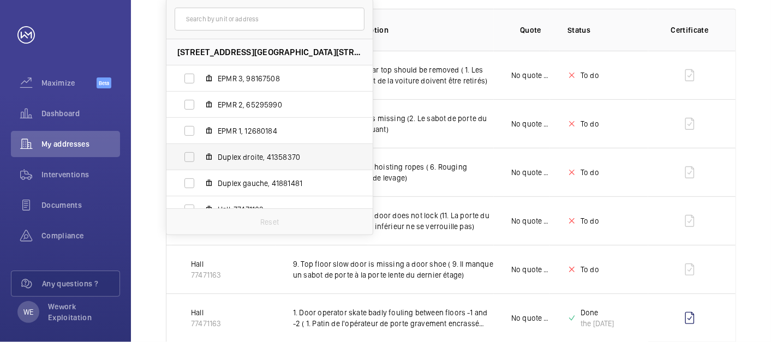
scroll to position [14, 0]
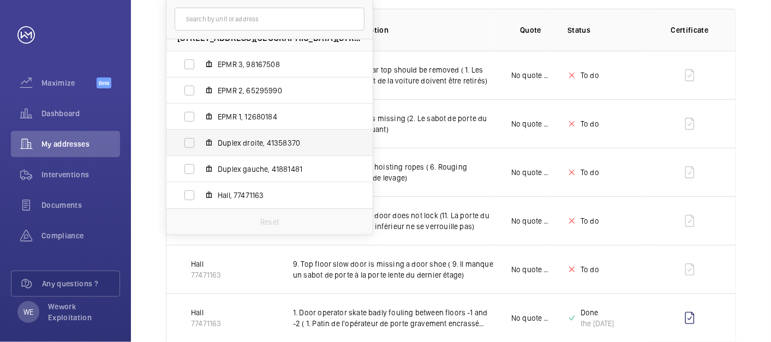
click at [235, 193] on span "Hall, 77471163" at bounding box center [281, 195] width 127 height 11
click at [200, 193] on input "Hall, 77471163" at bounding box center [189, 195] width 22 height 22
checkbox input "true"
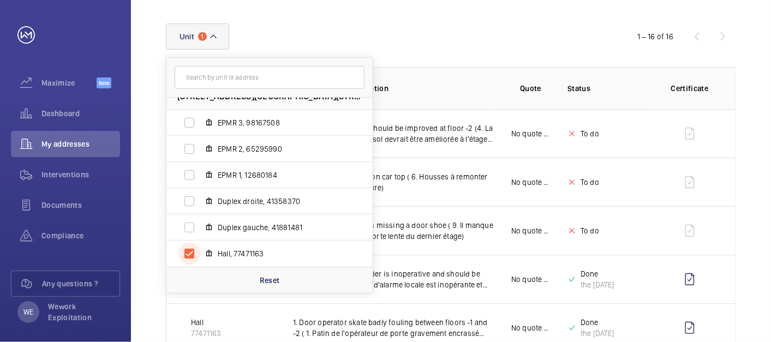
scroll to position [202, 0]
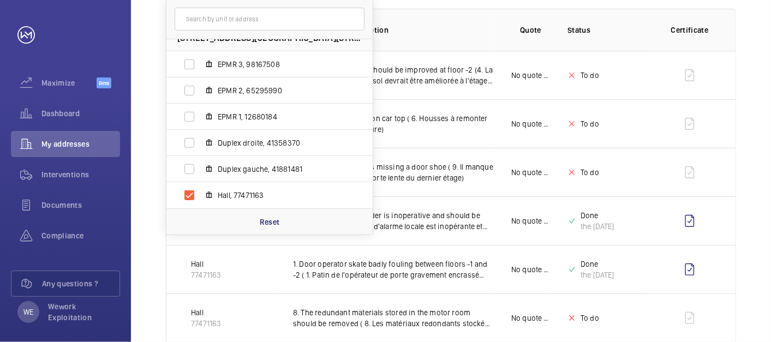
click at [487, 34] on p "Insurance item description" at bounding box center [393, 30] width 201 height 11
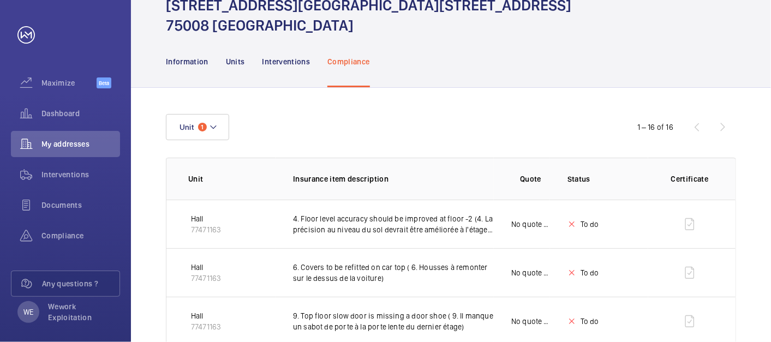
scroll to position [4, 0]
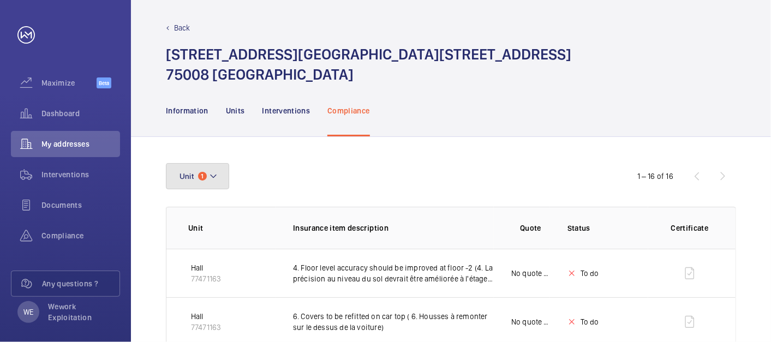
click at [212, 179] on mat-icon at bounding box center [213, 176] width 9 height 13
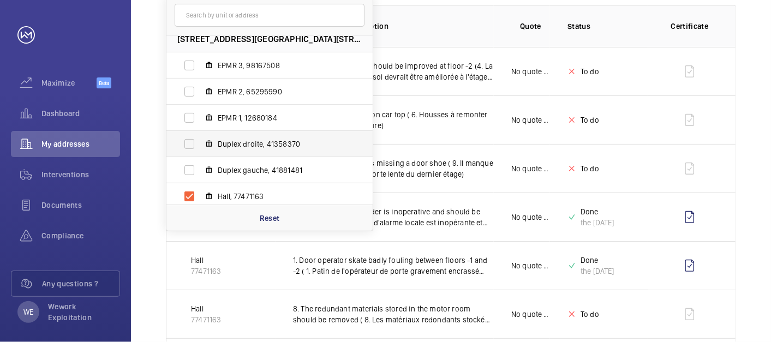
scroll to position [14, 0]
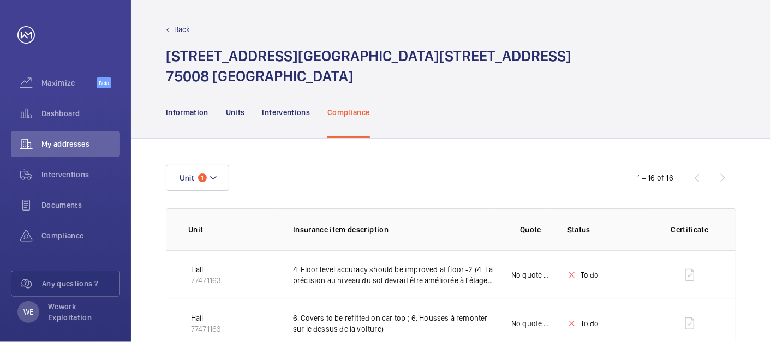
scroll to position [0, 0]
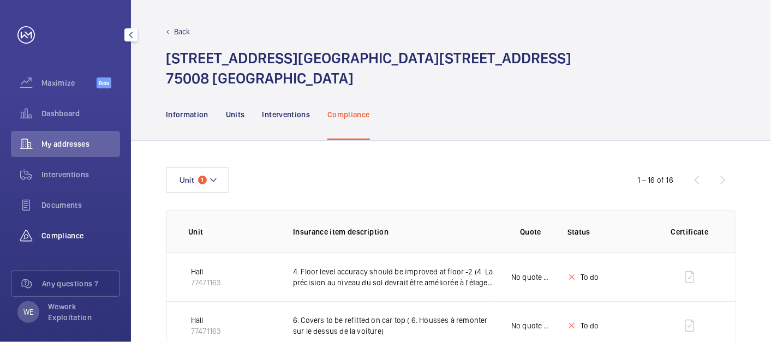
click at [56, 238] on span "Compliance" at bounding box center [80, 235] width 79 height 11
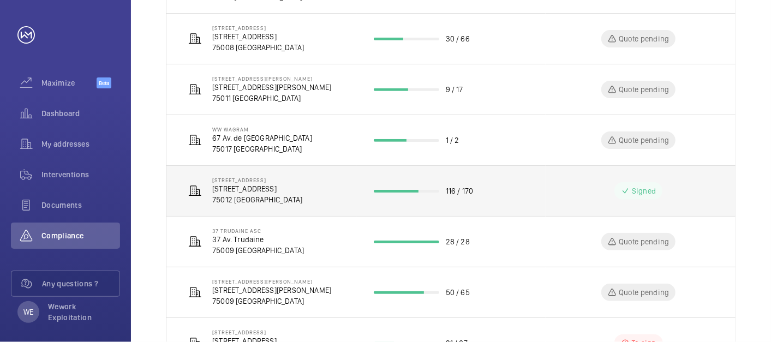
scroll to position [400, 0]
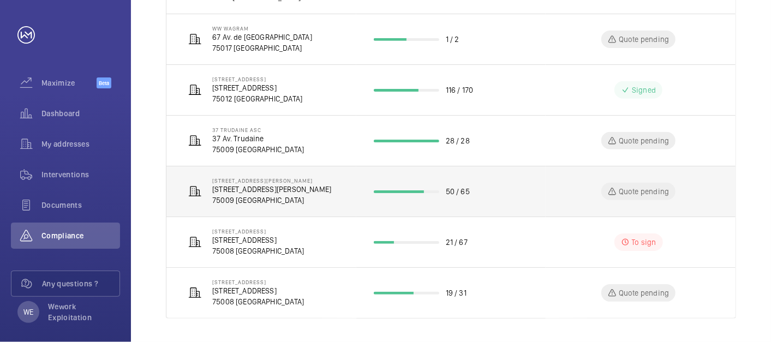
click at [268, 188] on p "[STREET_ADDRESS][PERSON_NAME]" at bounding box center [271, 189] width 119 height 11
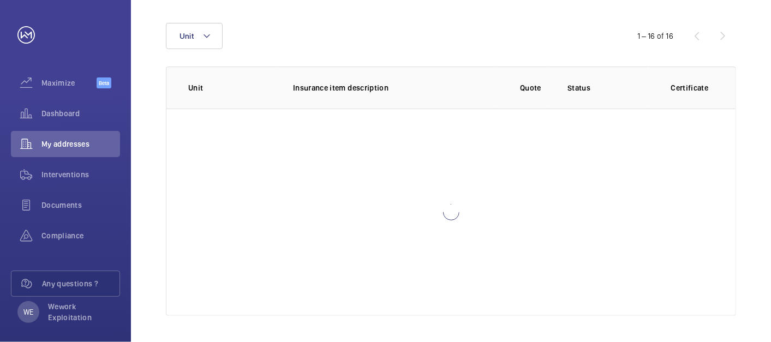
scroll to position [144, 0]
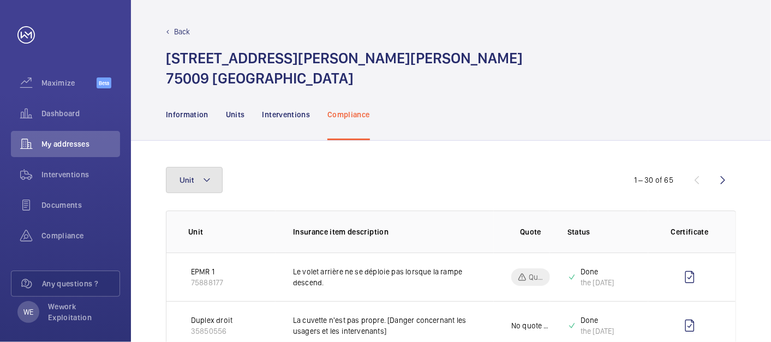
click at [218, 175] on button "Unit" at bounding box center [194, 180] width 57 height 26
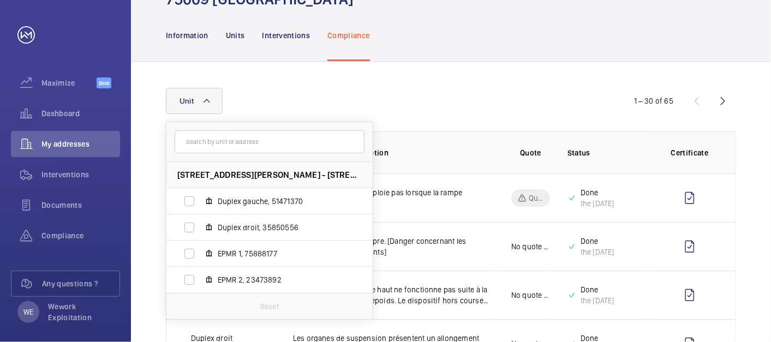
scroll to position [101, 0]
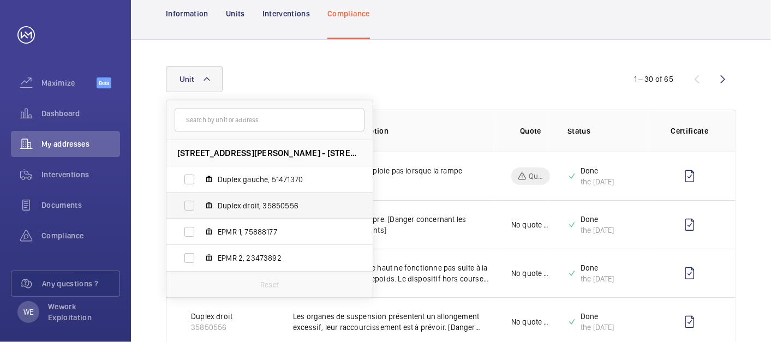
click at [239, 204] on span "Duplex droit, 35850556" at bounding box center [281, 205] width 127 height 11
click at [200, 204] on input "Duplex droit, 35850556" at bounding box center [189, 206] width 22 height 22
checkbox input "true"
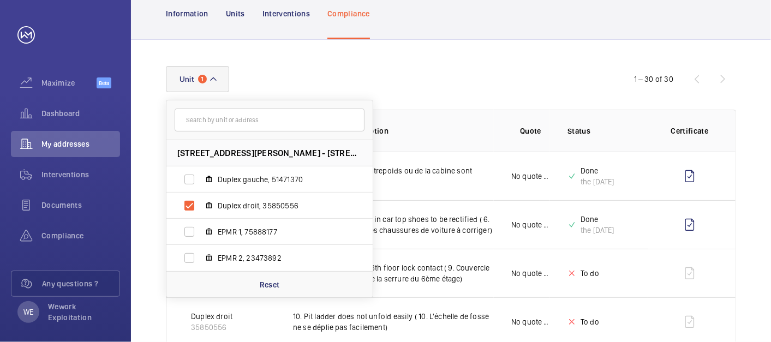
click at [469, 92] on div "Unit [STREET_ADDRESS][PERSON_NAME][PERSON_NAME] Duplex gauche, 51471370 Duplex …" at bounding box center [385, 79] width 439 height 26
